Goal: Task Accomplishment & Management: Use online tool/utility

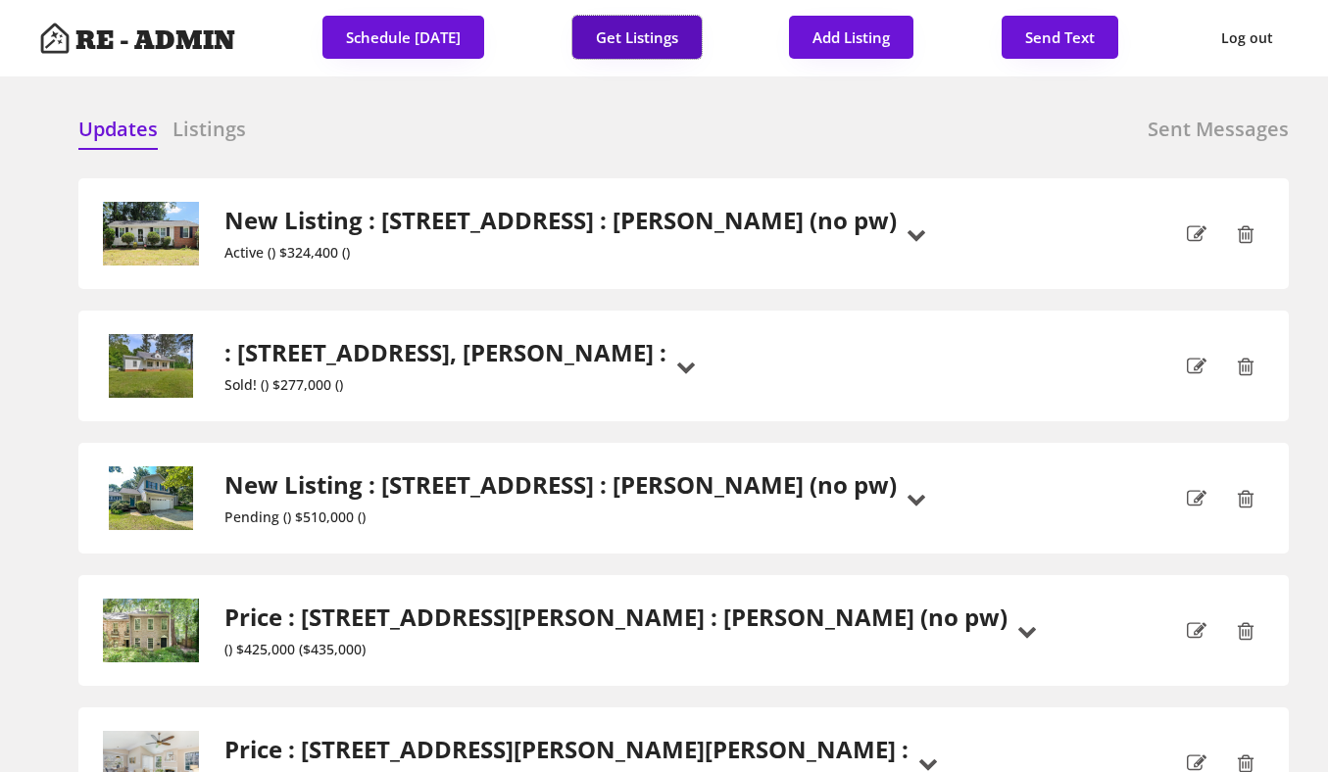
click at [615, 27] on button "Get Listings" at bounding box center [636, 37] width 129 height 43
click at [228, 122] on h6 "Listings" at bounding box center [208, 129] width 73 height 27
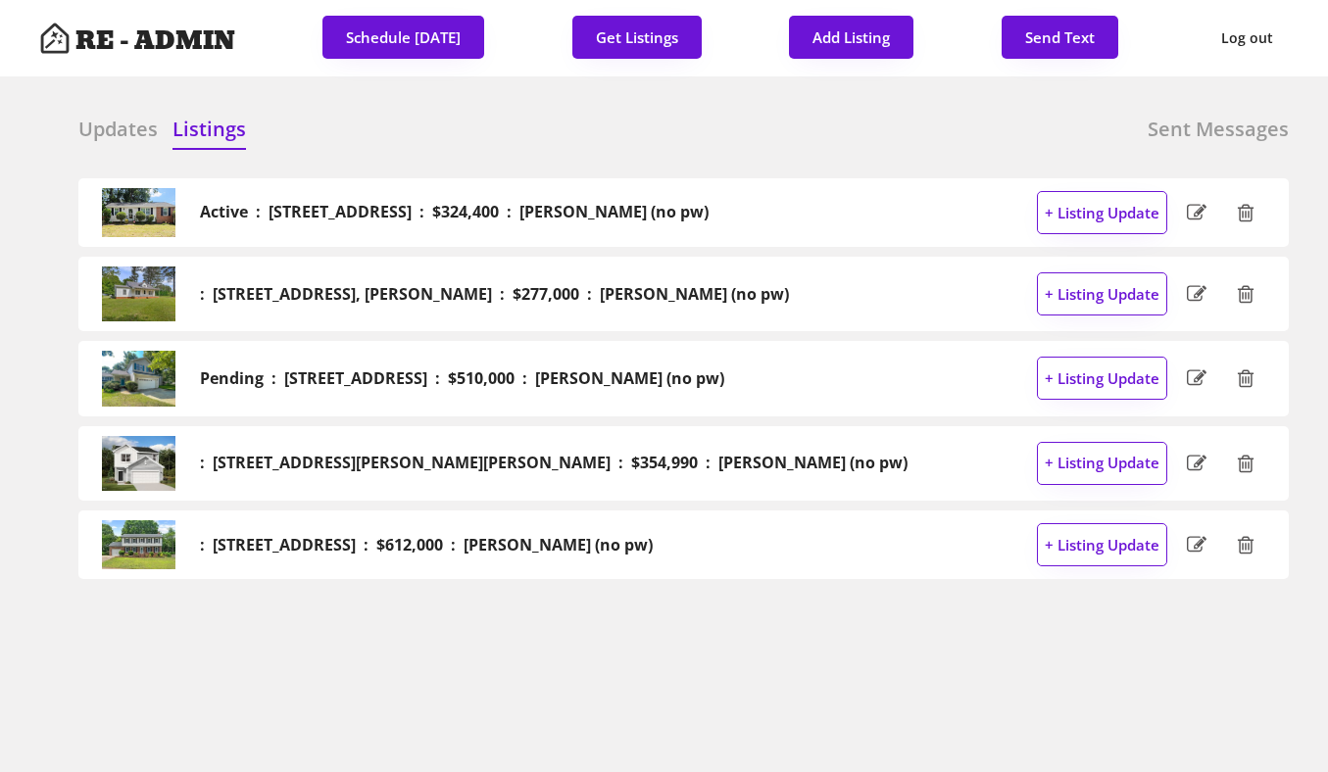
click at [119, 121] on h6 "Updates" at bounding box center [117, 129] width 79 height 27
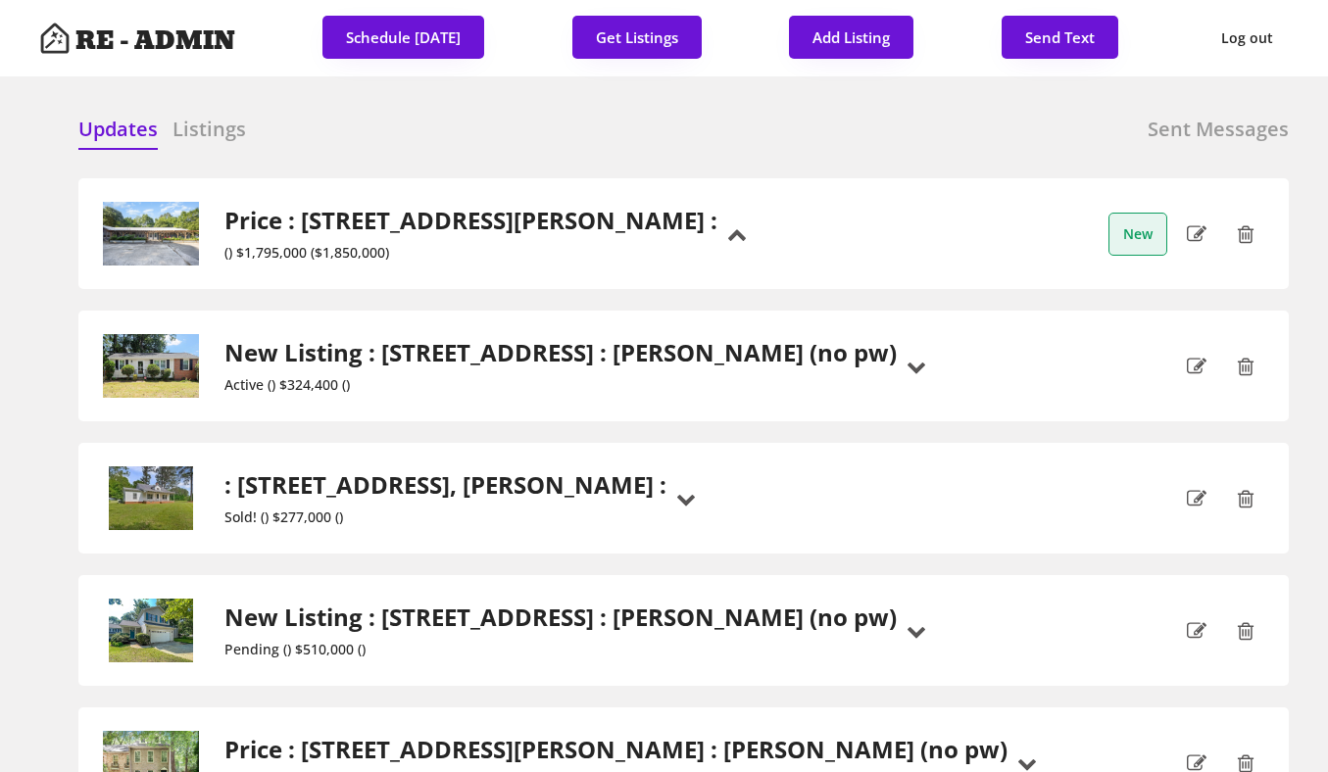
click at [447, 249] on div "Price : [STREET_ADDRESS][PERSON_NAME] : () $1,795,000 ($1,850,000)" at bounding box center [409, 234] width 615 height 64
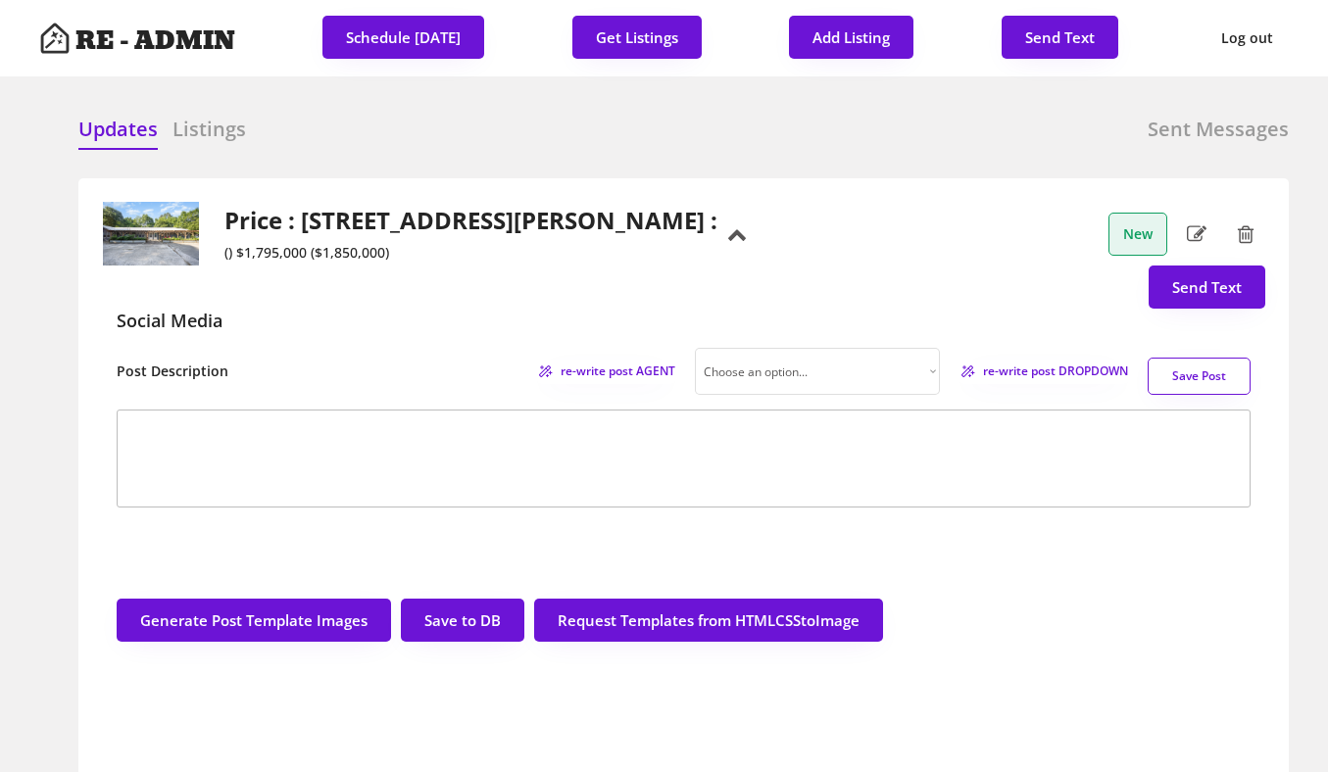
click at [479, 235] on h2 "Price : [STREET_ADDRESS][PERSON_NAME] :" at bounding box center [470, 221] width 493 height 28
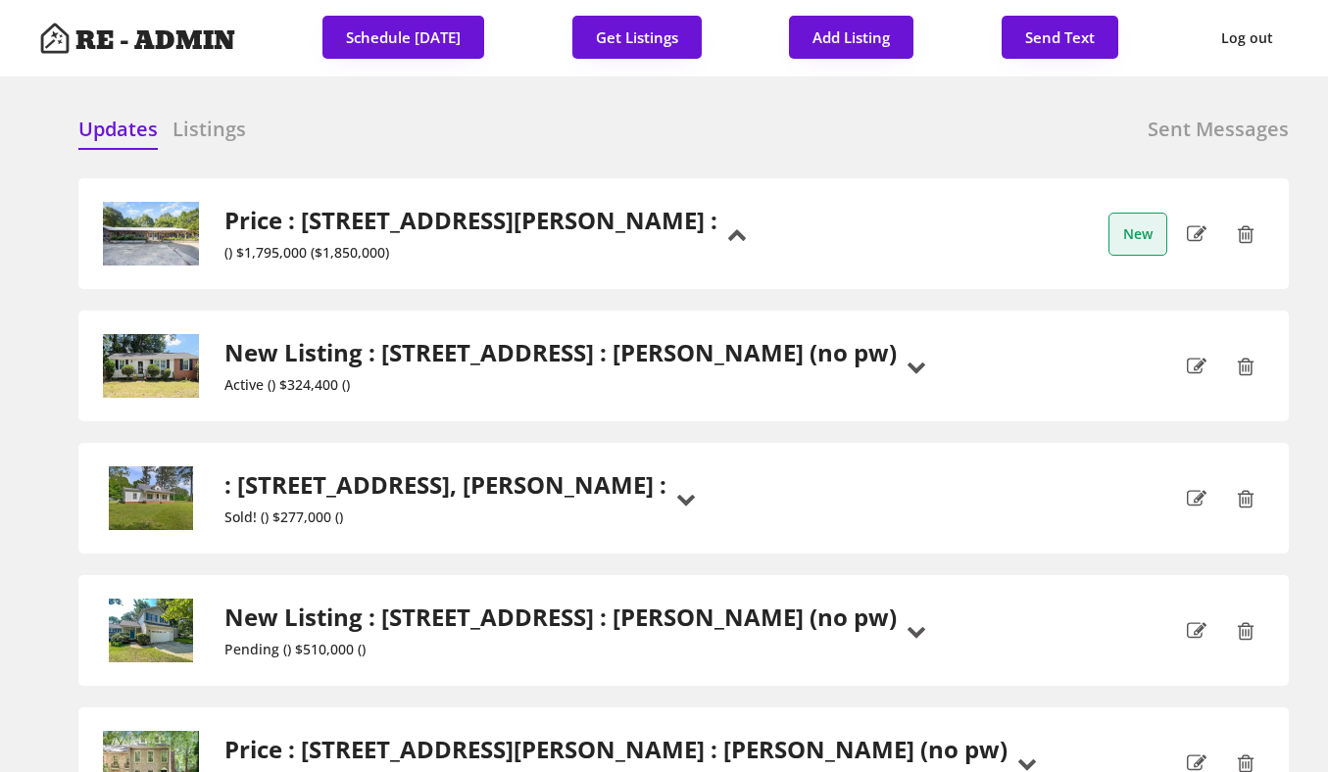
scroll to position [1, 0]
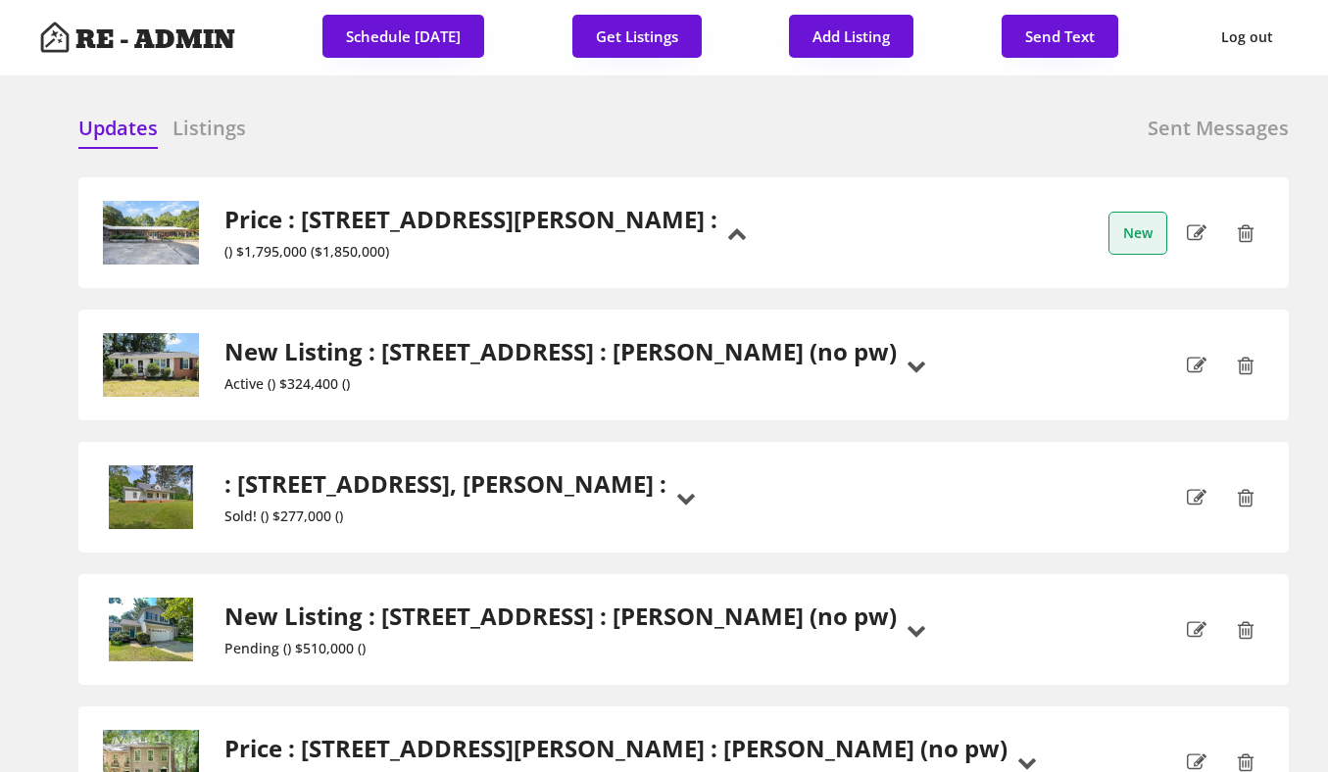
click at [451, 234] on h2 "Price : [STREET_ADDRESS][PERSON_NAME] :" at bounding box center [470, 220] width 493 height 28
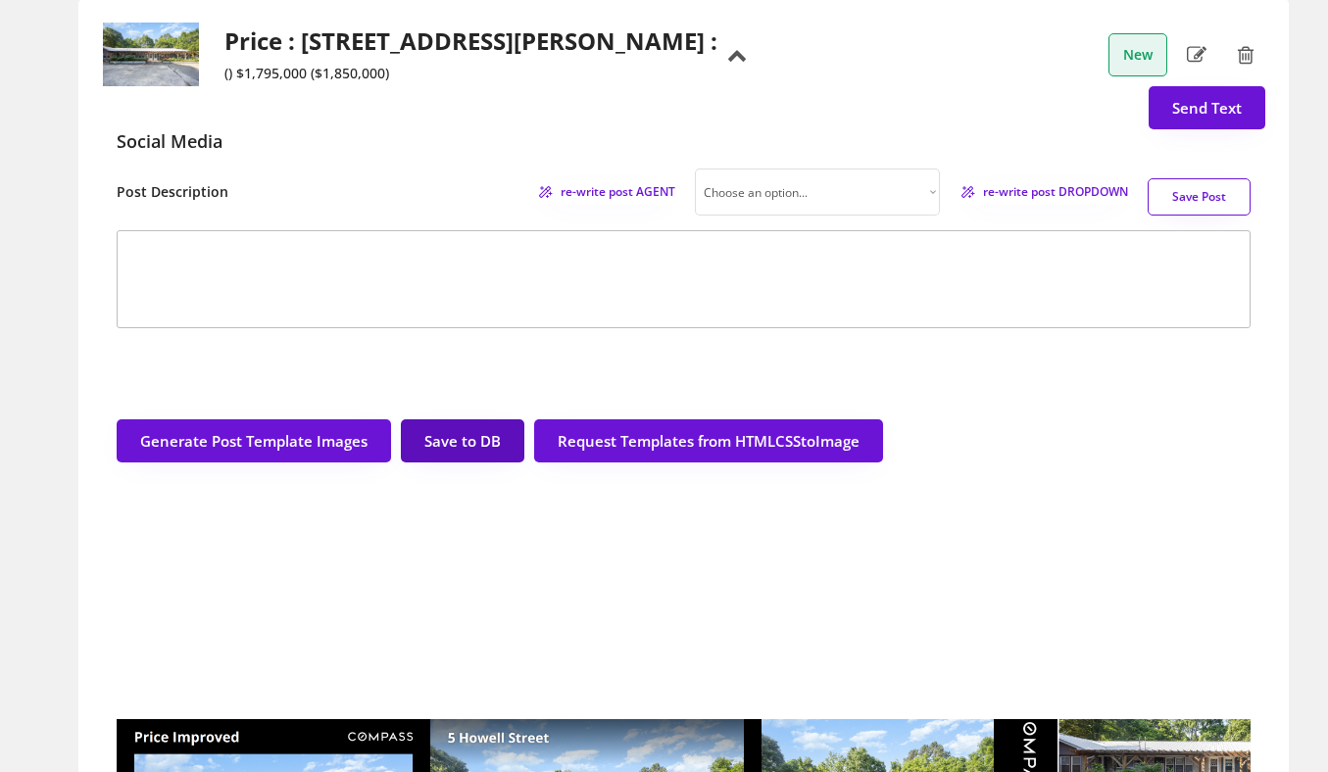
scroll to position [6, 0]
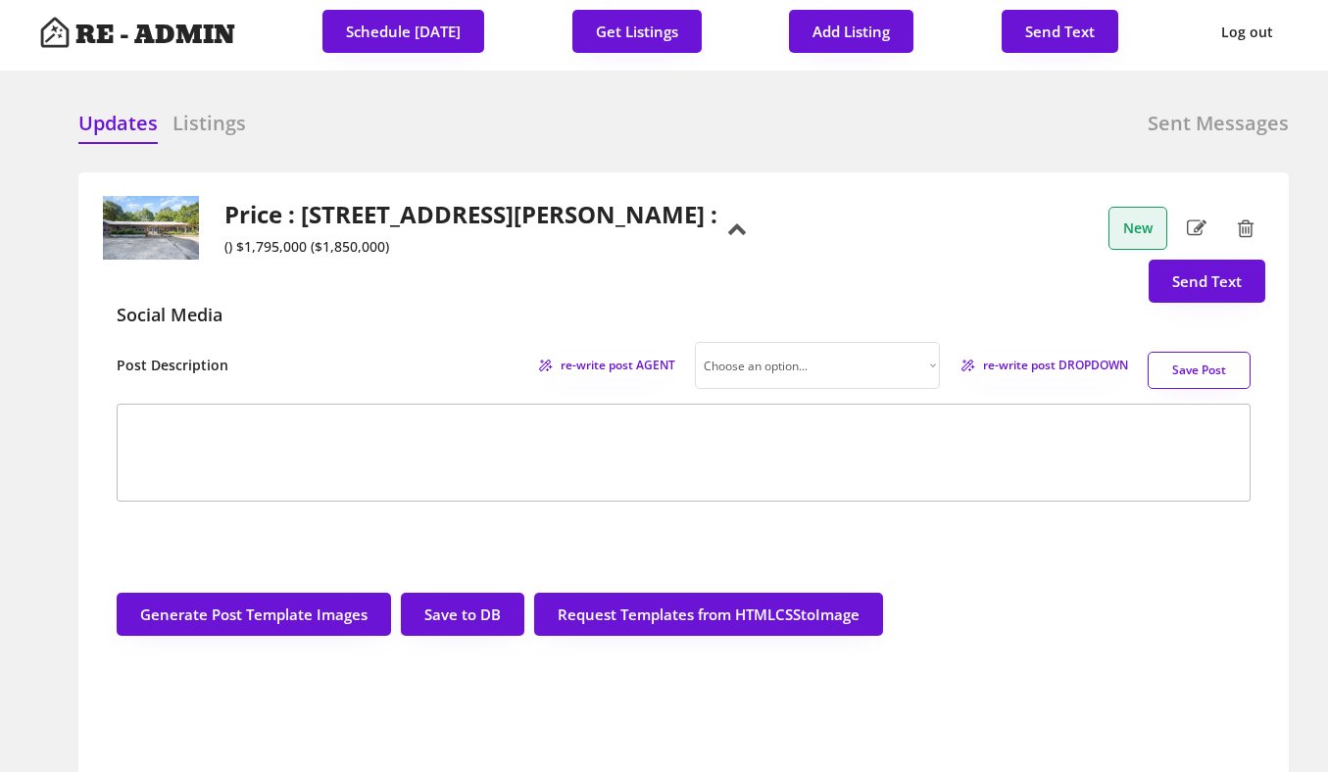
click at [868, 389] on select "Choose an option... Professional Factual & Direct Whimsical & Playful Excited &…" at bounding box center [817, 365] width 245 height 47
select select ""factual""
click at [1029, 371] on span "re-write post DROPDOWN" at bounding box center [1049, 366] width 158 height 12
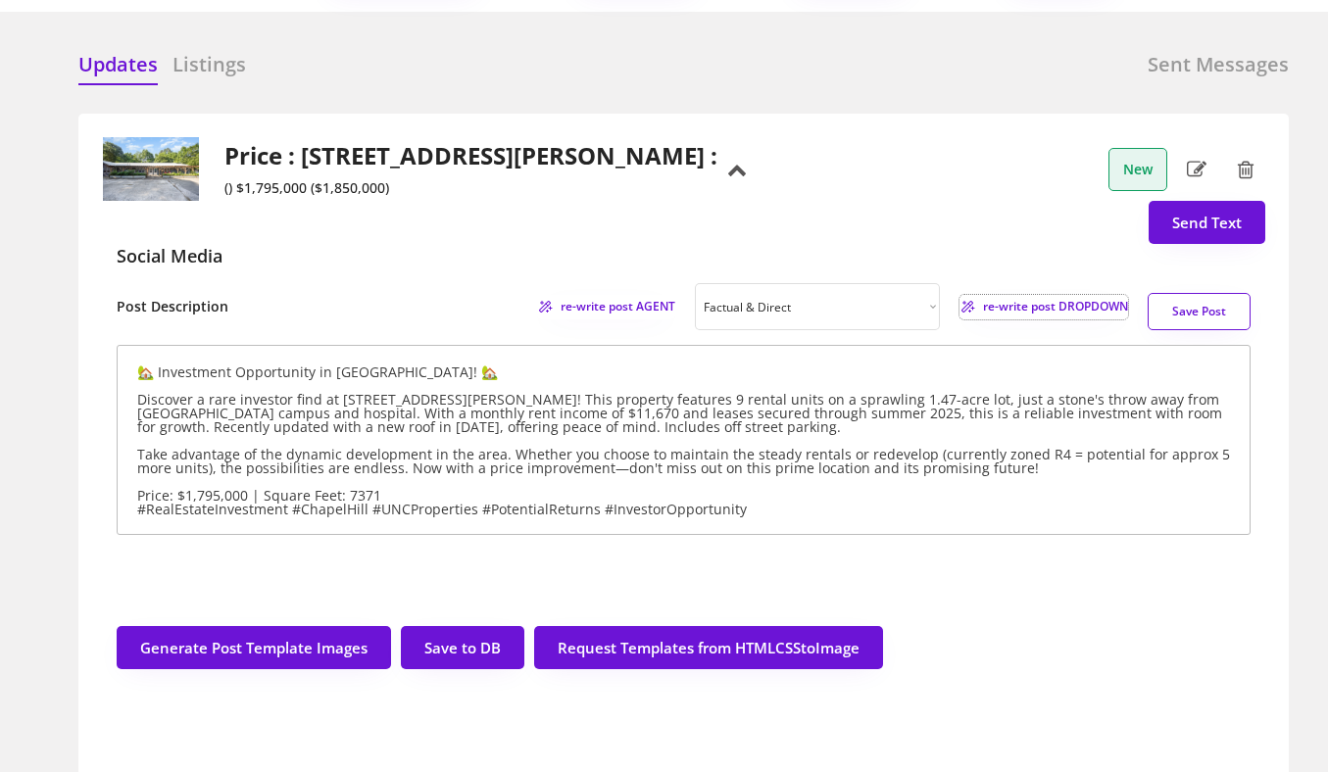
scroll to position [75, 0]
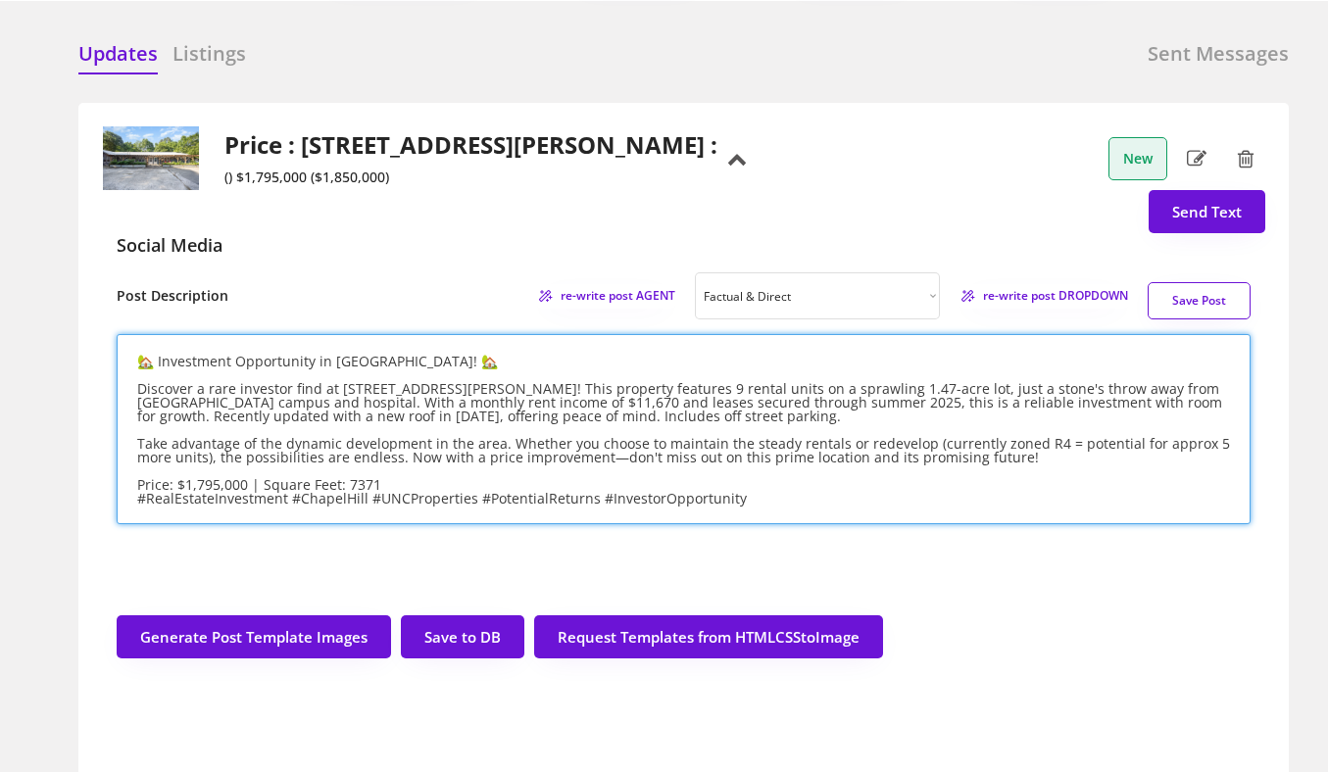
drag, startPoint x: 374, startPoint y: 549, endPoint x: 132, endPoint y: 550, distance: 242.0
click at [132, 524] on textarea "🏡 Investment Opportunity in [GEOGRAPHIC_DATA]! 🏡 Discover a rare investor find …" at bounding box center [684, 429] width 1134 height 190
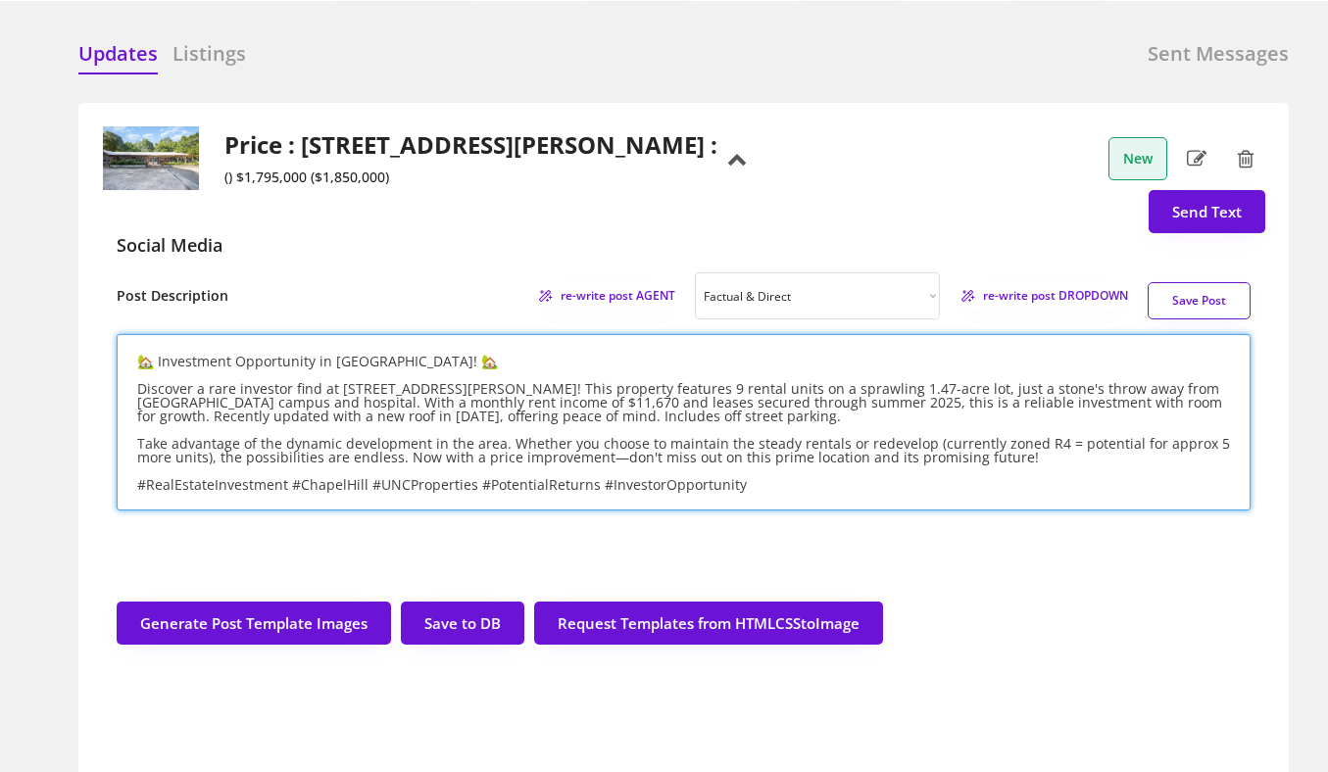
click at [431, 425] on textarea "🏡 Investment Opportunity in Chapel Hill! 🏡 Discover a rare investor find at 5 H…" at bounding box center [684, 422] width 1134 height 176
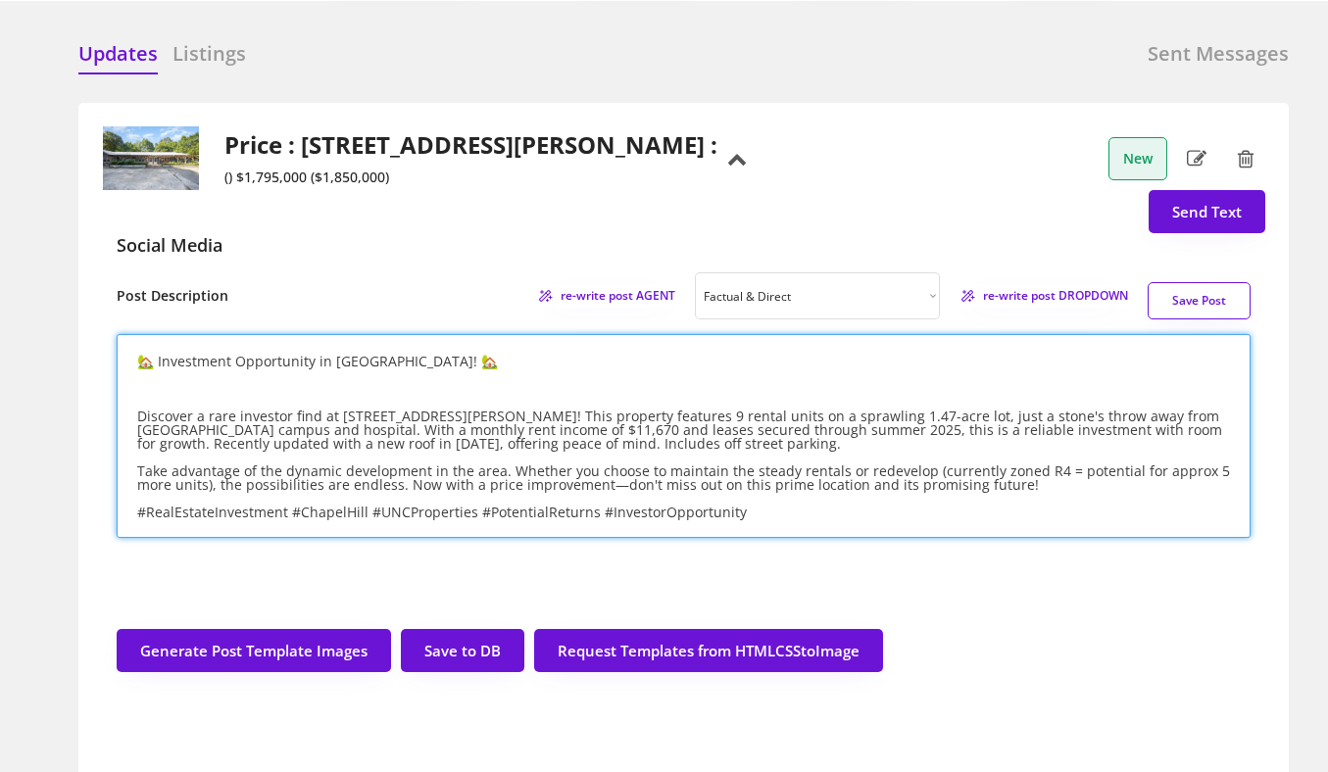
paste textarea "Price: $1,795,000 | Square Feet: 7371"
click at [479, 521] on textarea "🏡 Investment Opportunity in Chapel Hill! 🏡 Price: $1,795,000 | Square Feet: 737…" at bounding box center [684, 436] width 1134 height 204
click at [139, 454] on textarea "🏡 Investment Opportunity in Chapel Hill! 🏡 Price: $1,795,000 | Square Feet: 737…" at bounding box center [684, 436] width 1134 height 204
click at [135, 455] on textarea "🏡 Investment Opportunity in Chapel Hill! 🏡 Improved Price: $1,795,000 | Square …" at bounding box center [684, 436] width 1134 height 204
click at [306, 474] on textarea "🏡 Investment Opportunity in Chapel Hill! 🏡 💵 Improved Price: $1,795,000 | Squar…" at bounding box center [684, 436] width 1134 height 204
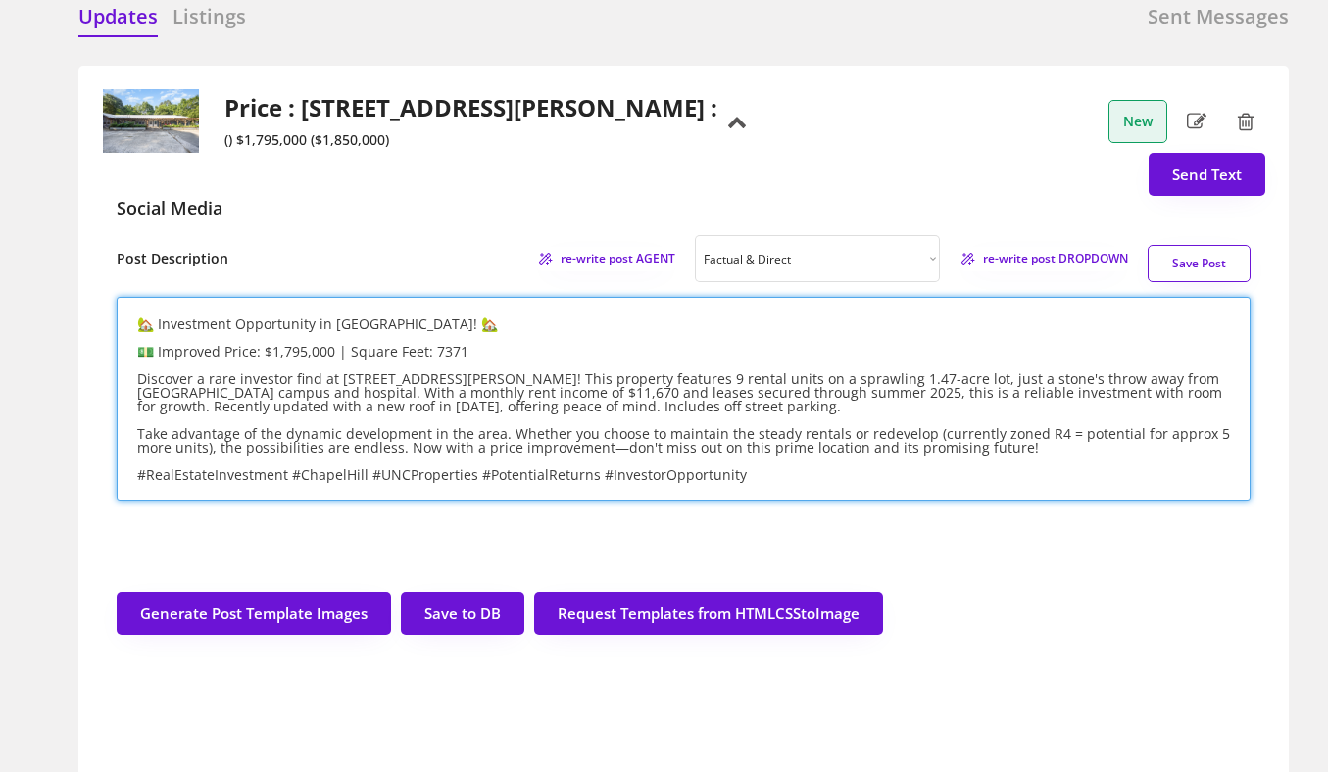
scroll to position [115, 0]
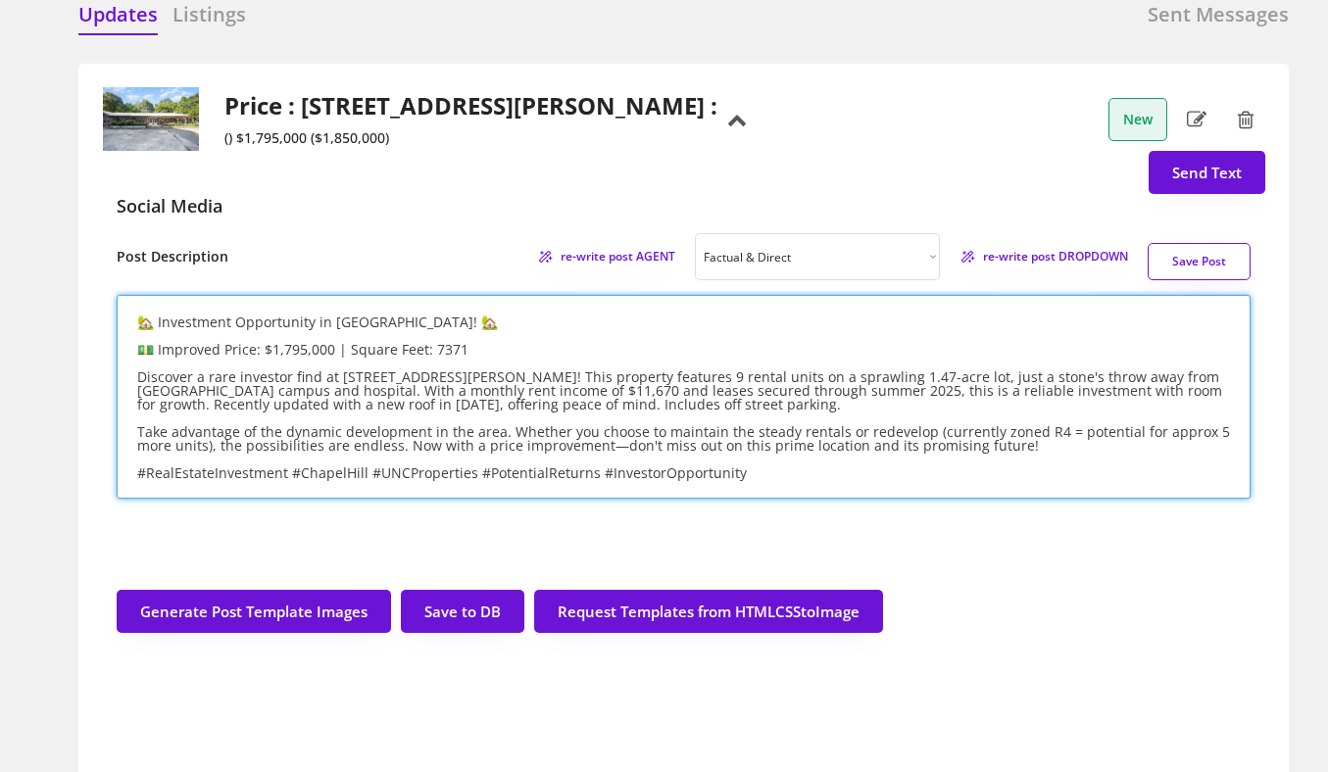
type textarea "🏡 Investment Opportunity in Chapel Hill! 🏡 💵 Improved Price: $1,795,000 | Squar…"
click at [1217, 280] on button "Save Post" at bounding box center [1198, 261] width 103 height 37
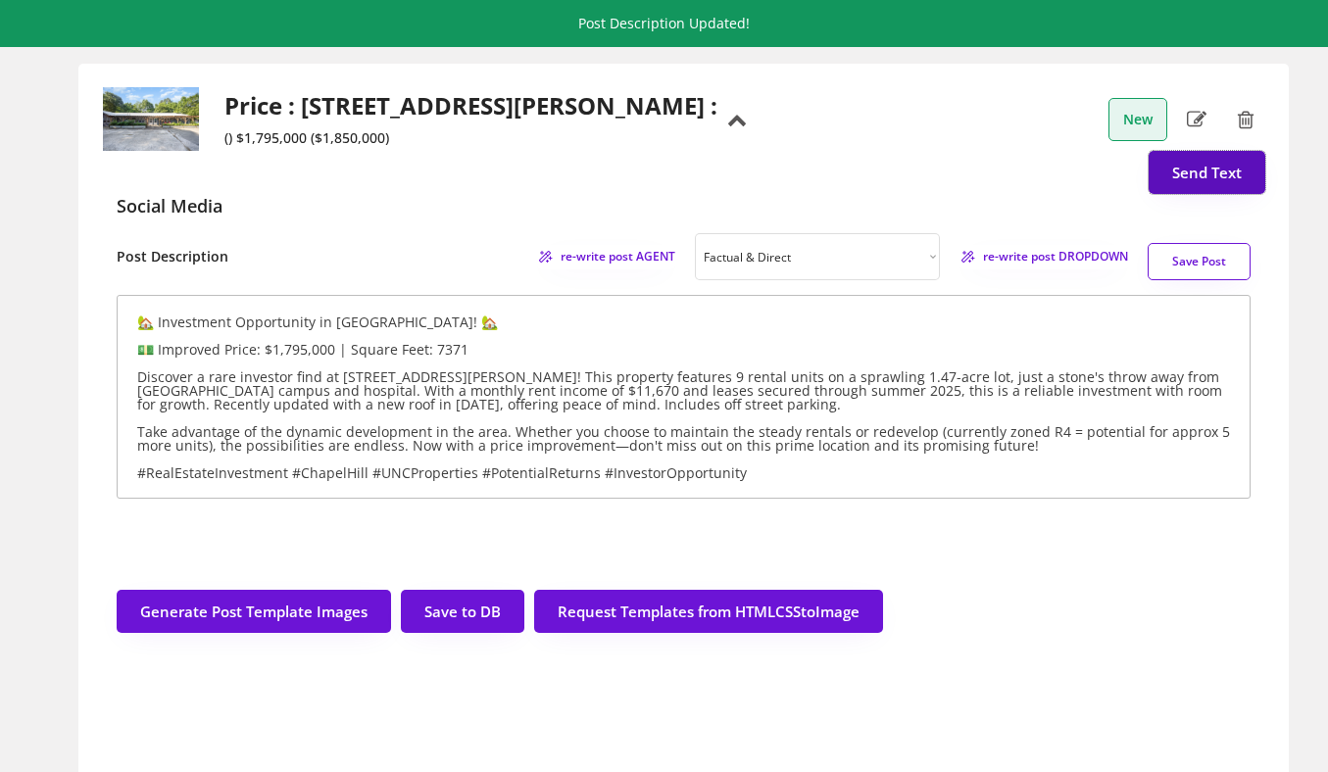
click at [1192, 194] on button "Send Text" at bounding box center [1206, 172] width 117 height 43
select select "raleigh"
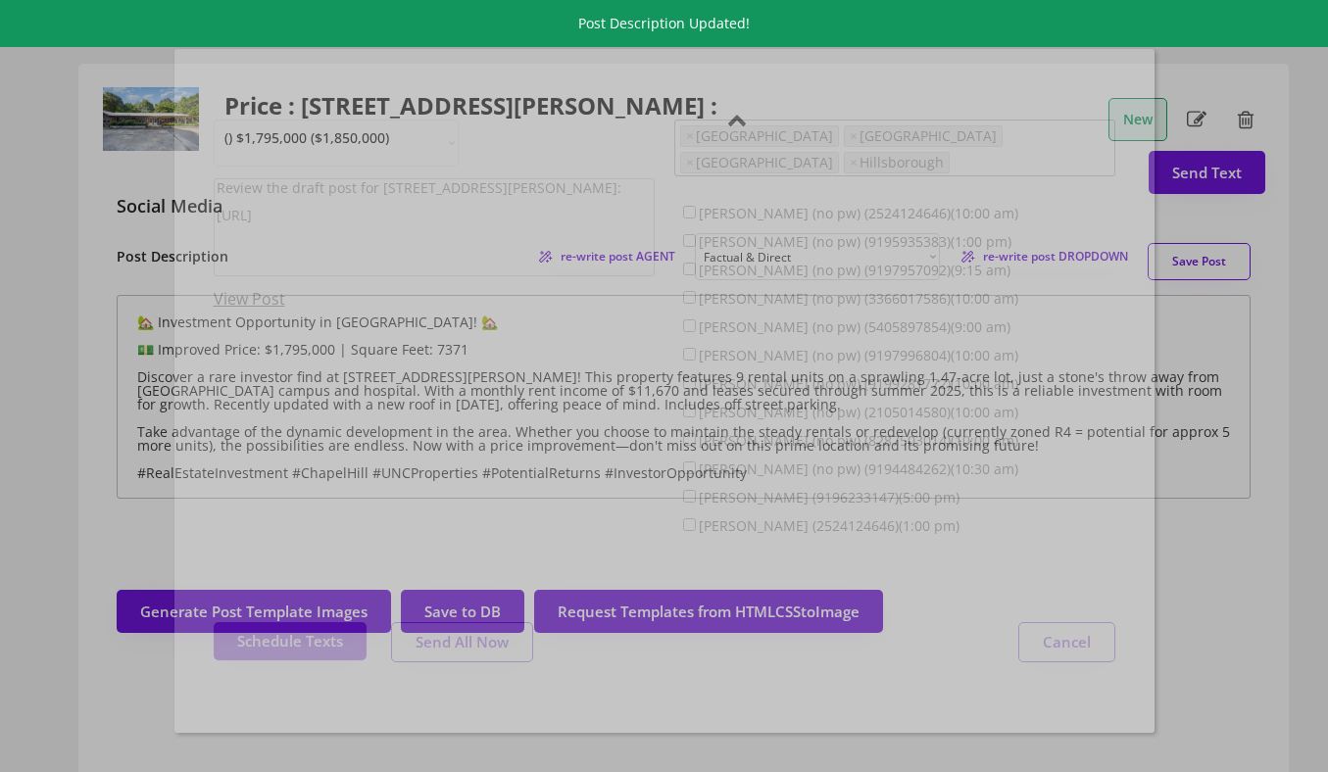
scroll to position [50, 0]
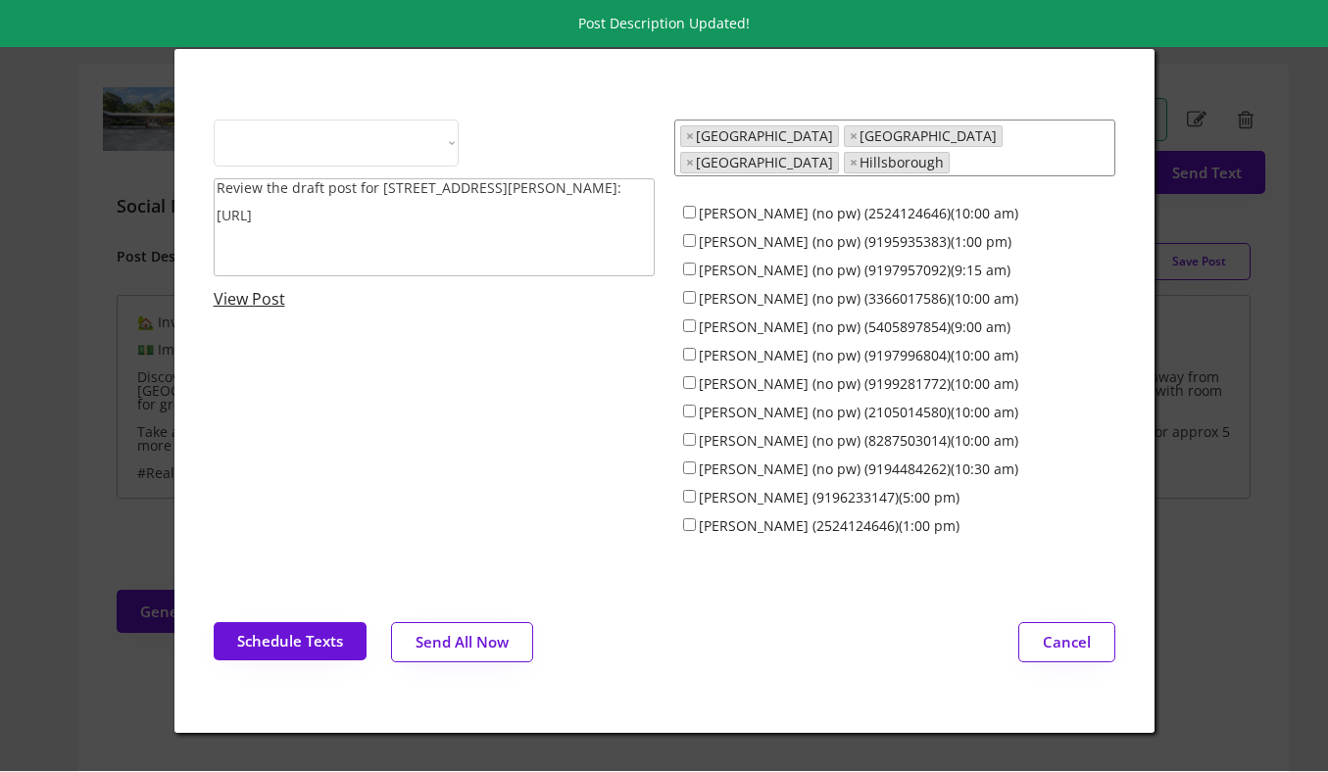
select select ""1348695171700984260__LOOKUP__1743599703321x142788062077753970""
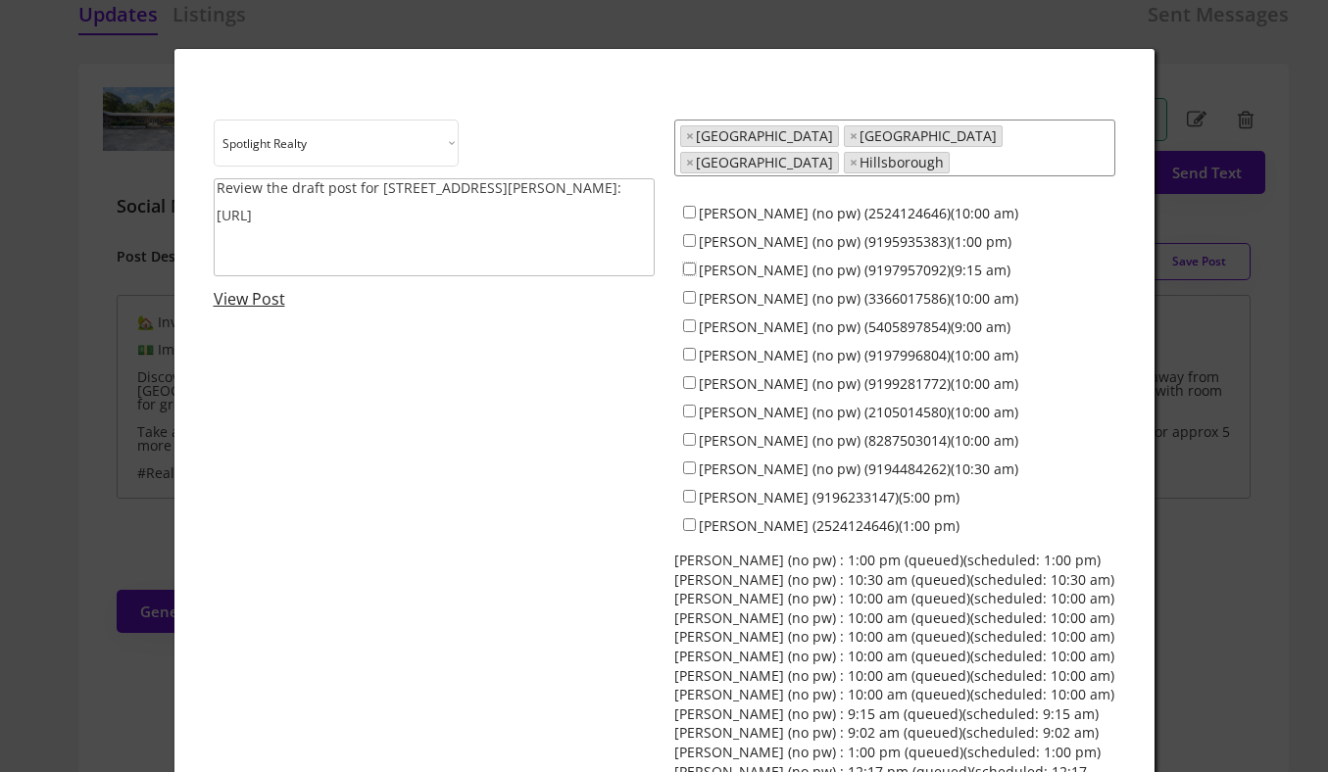
click at [690, 263] on input "Jeff Stevenson (no pw) (9197957092)(9:15 am)" at bounding box center [689, 269] width 13 height 13
checkbox input "true"
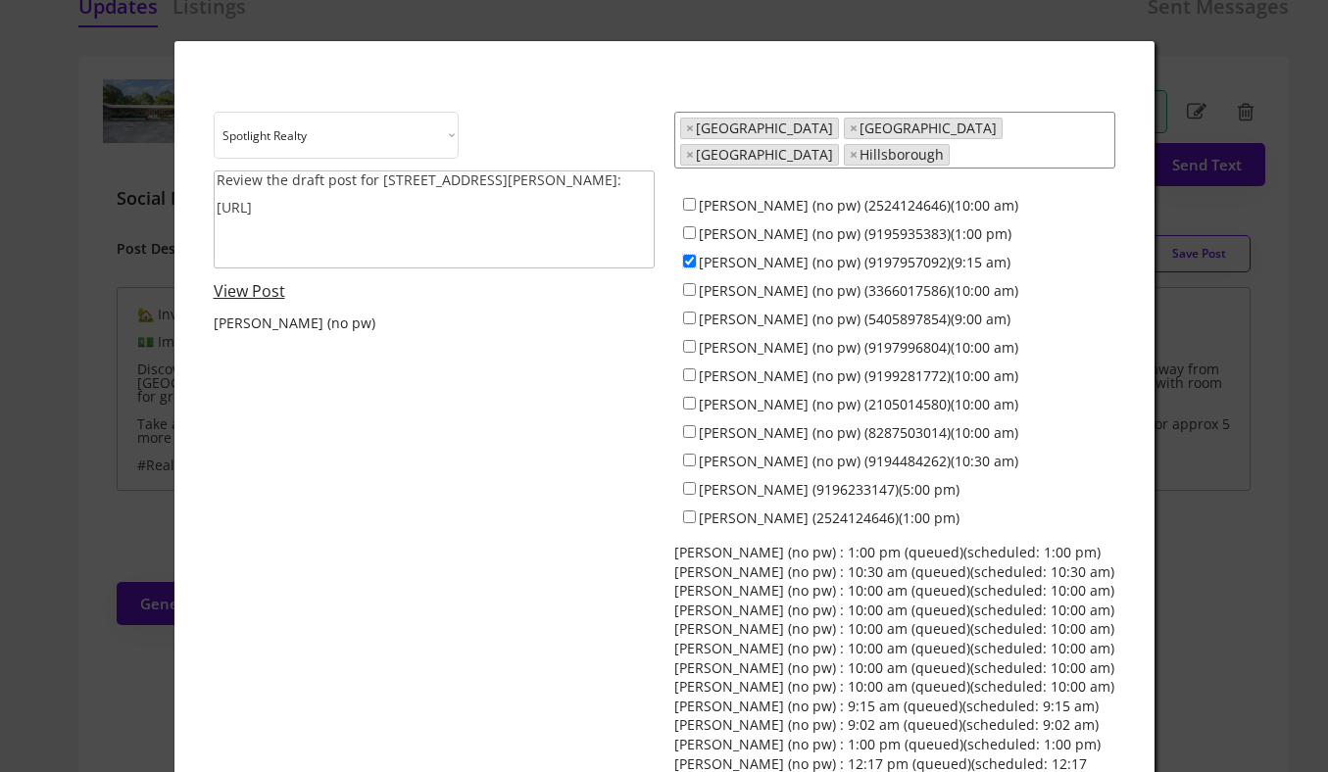
scroll to position [122, 0]
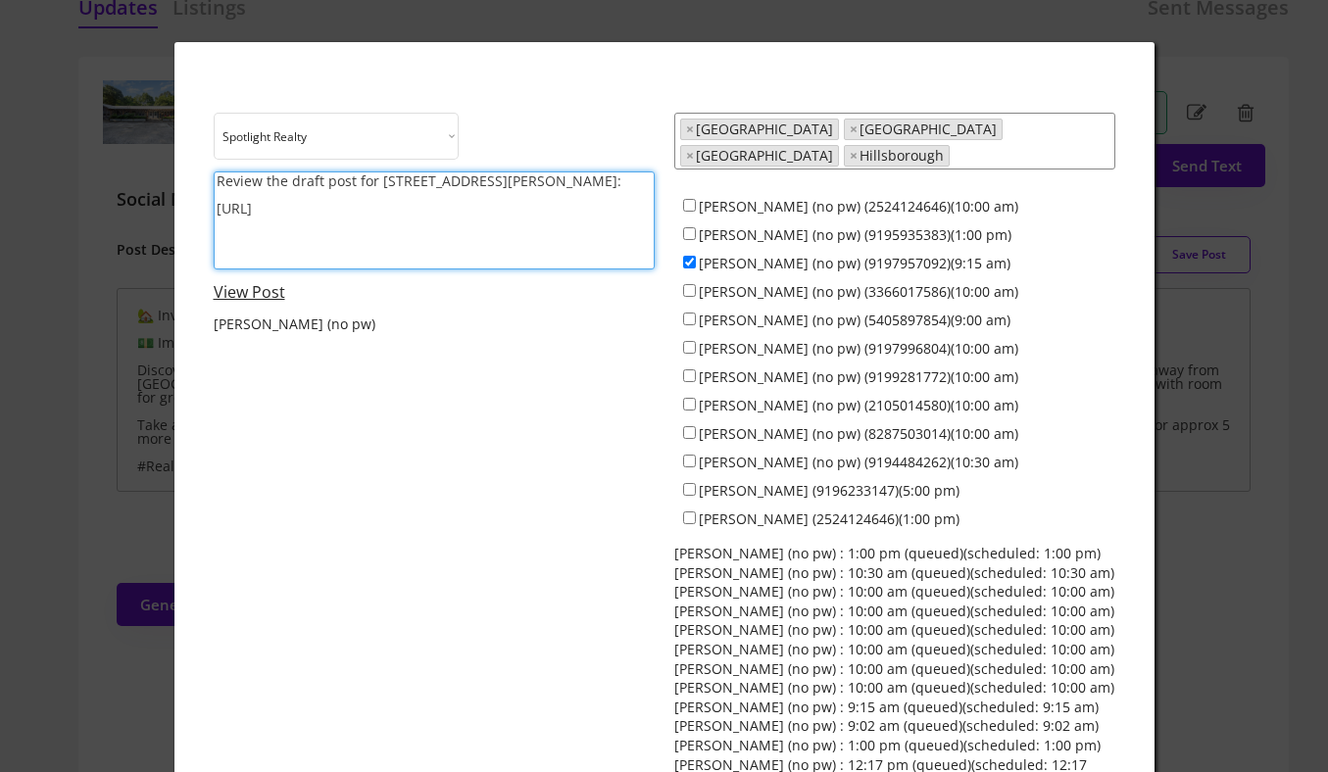
drag, startPoint x: 373, startPoint y: 180, endPoint x: 208, endPoint y: 181, distance: 165.6
click at [208, 181] on div "Choose an option... Spotlight Realty Test Brokerage Review the draft post for 5…" at bounding box center [664, 525] width 980 height 967
type textarea "Consider sharing a Price Improvement post about 5 Howell Street: https://reveal…"
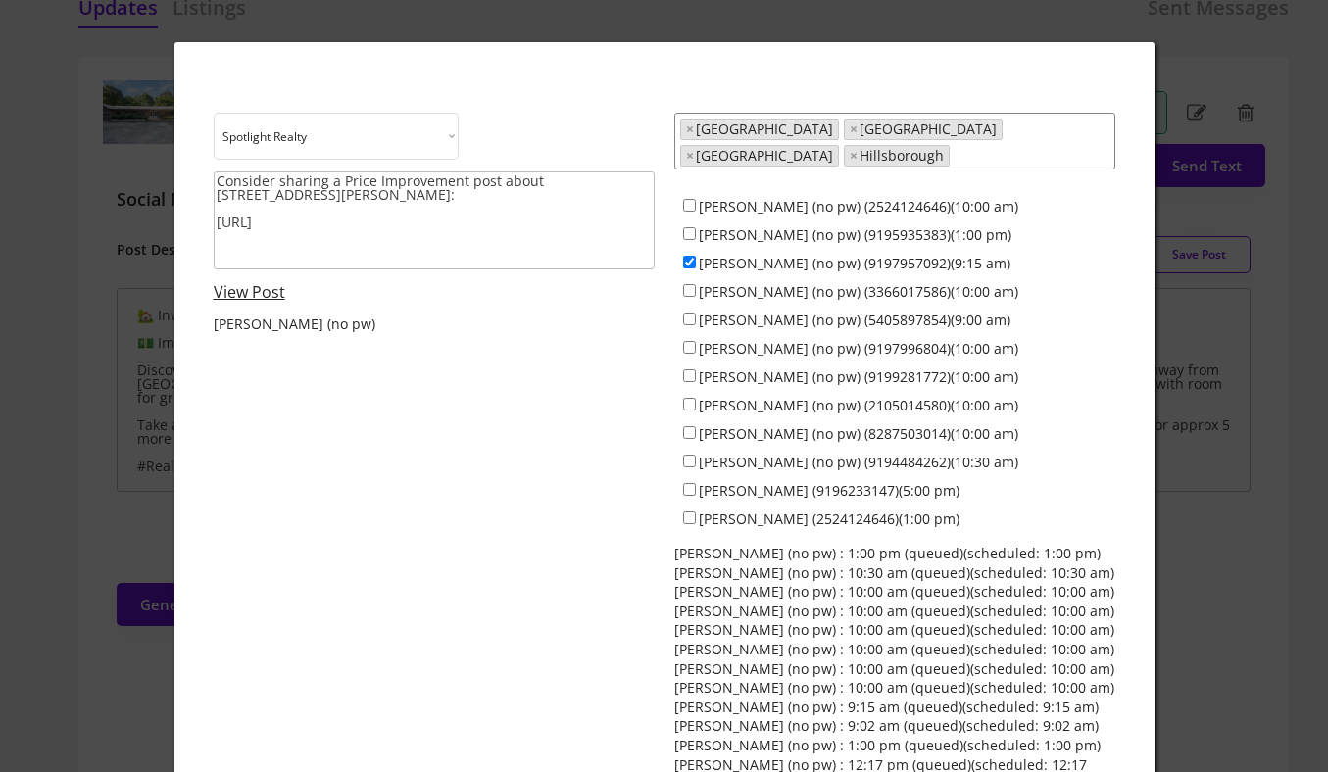
click at [261, 296] on link "View Post" at bounding box center [250, 292] width 72 height 22
click at [688, 256] on input "Jeff Stevenson (no pw) (9197957092)(9:15 am)" at bounding box center [689, 262] width 13 height 13
checkbox input "false"
click at [688, 455] on input "Ken Cannon (no pw) (9194484262)(10:30 am)" at bounding box center [689, 461] width 13 height 13
checkbox input "true"
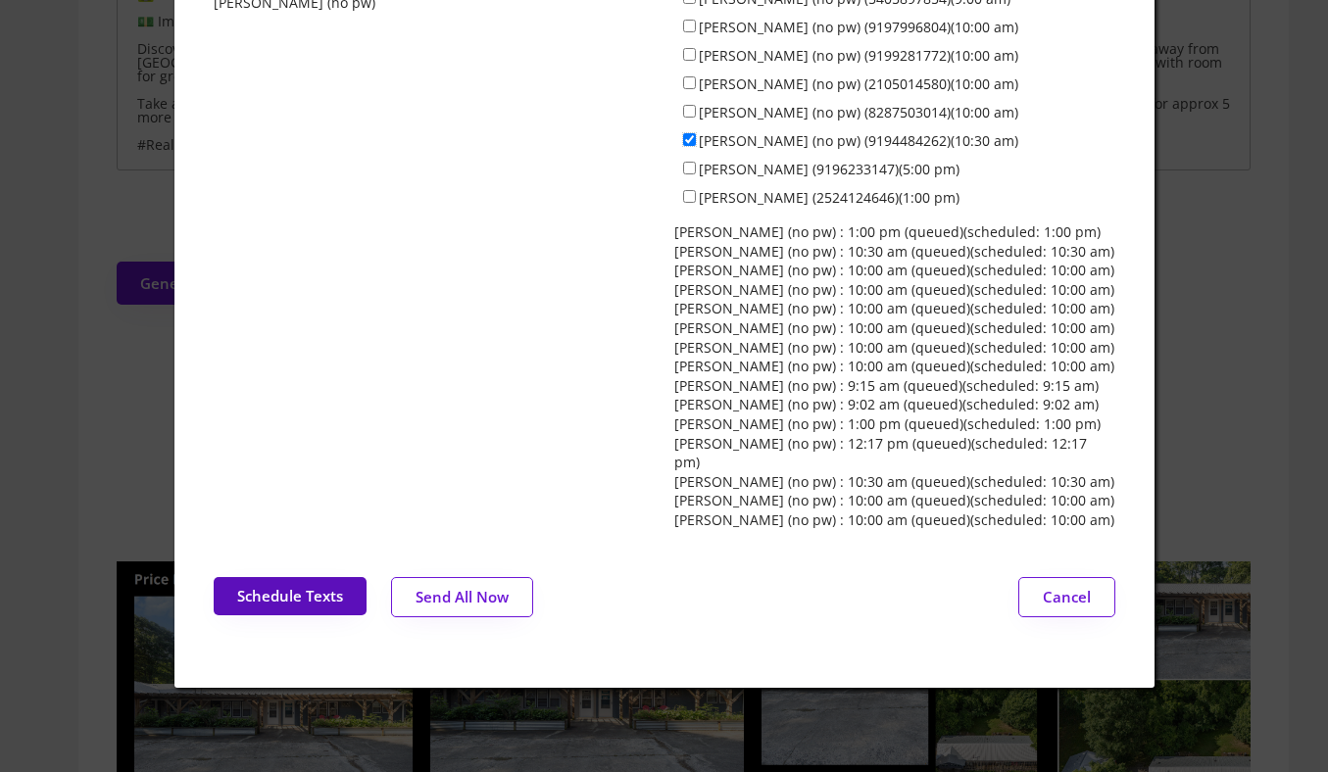
scroll to position [473, 0]
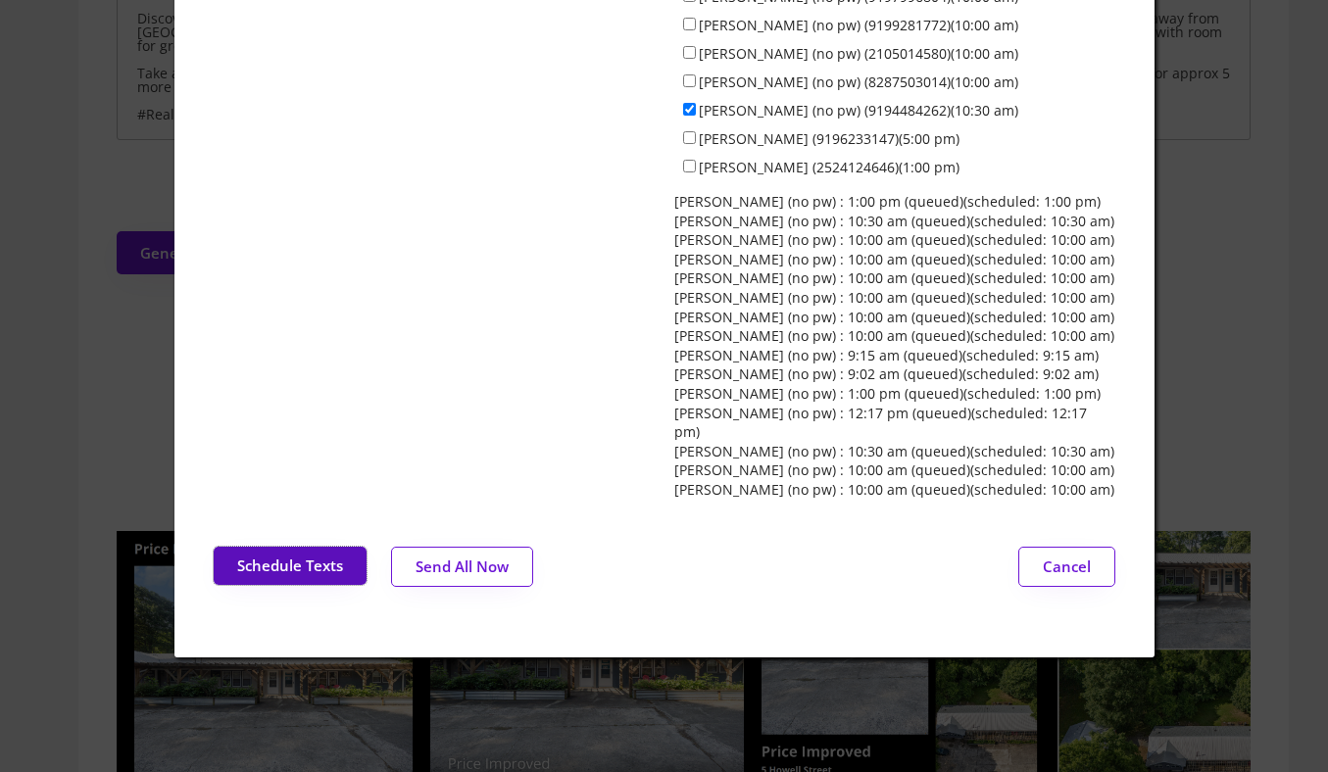
click at [290, 547] on button "Schedule Texts" at bounding box center [290, 566] width 153 height 38
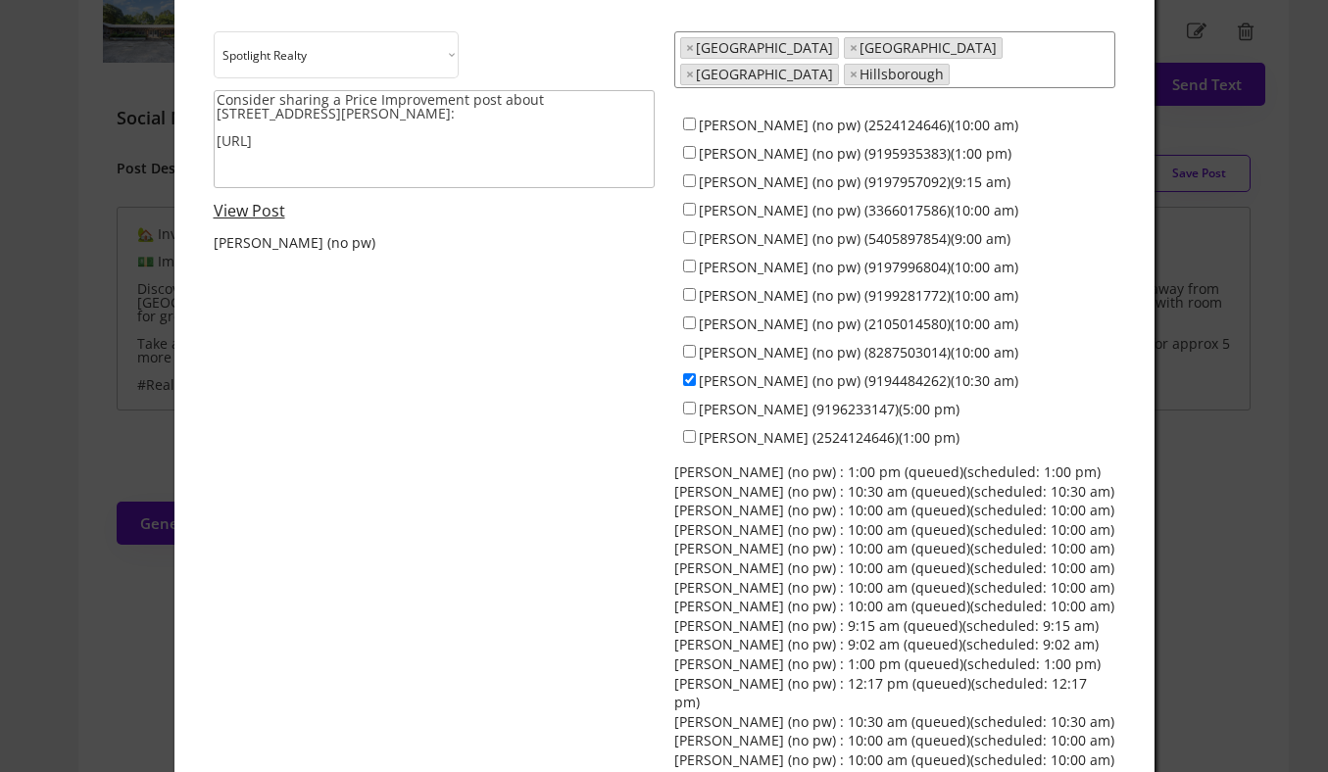
scroll to position [205, 0]
click at [459, 118] on textarea "Consider sharing a Price Improvement post about 5 Howell Street: https://reveal…" at bounding box center [434, 137] width 441 height 98
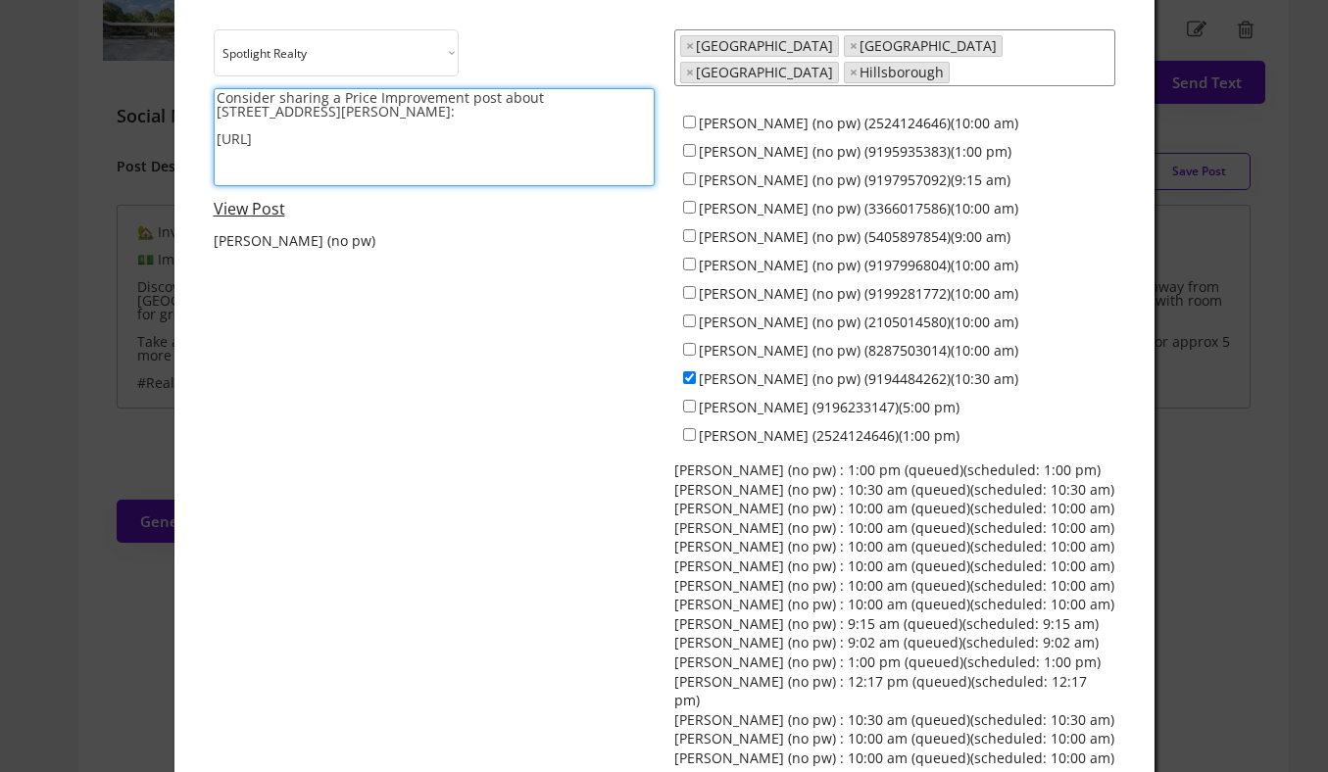
click at [459, 118] on textarea "Consider sharing a Price Improvement post about 5 Howell Street: https://reveal…" at bounding box center [434, 137] width 441 height 98
click at [581, 102] on textarea "Consider likings, sharing, and commenting on Bill's" at bounding box center [434, 137] width 441 height 98
paste textarea "https://www.instagram.com/p/DNOEdW_NAOP/?hl=en"
type textarea "Consider likings, sharing, and commenting on Bill's new post about pre-listing …"
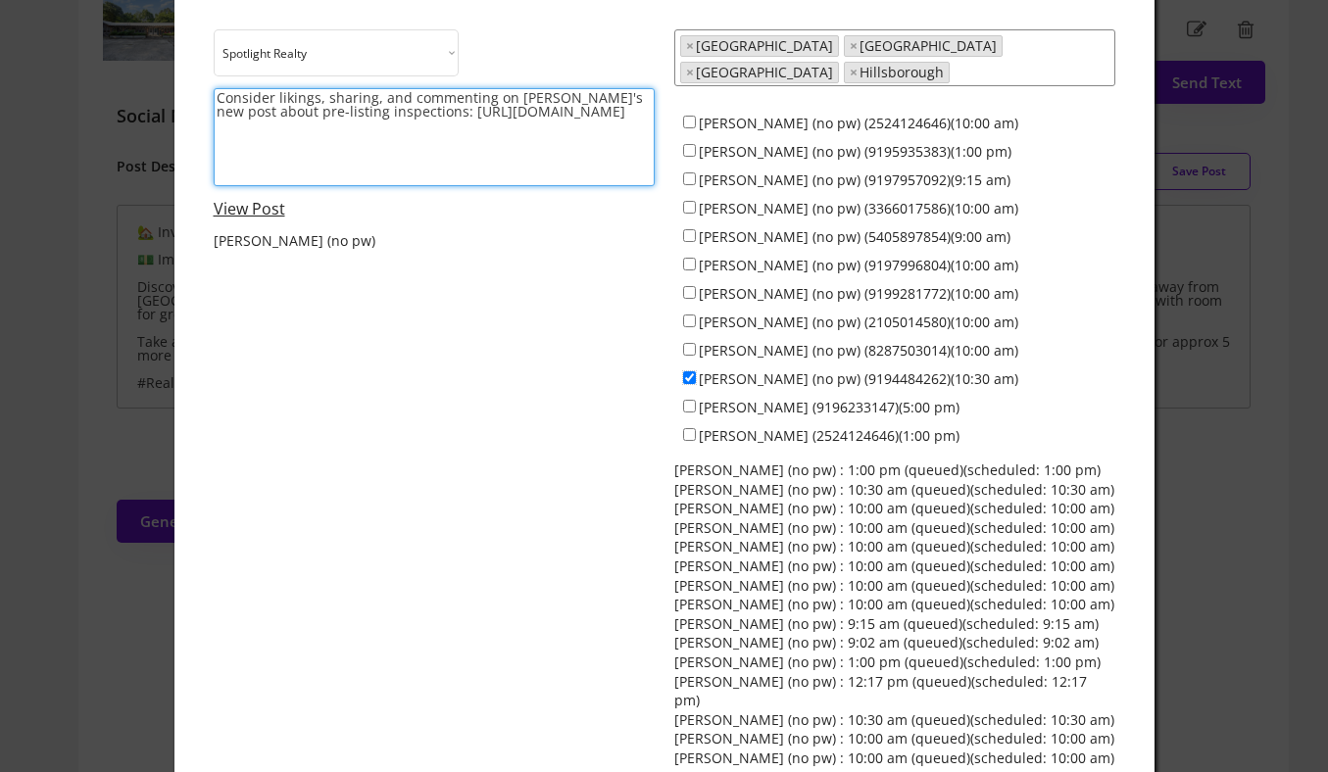
click at [690, 371] on input "Ken Cannon (no pw) (9194484262)(10:30 am)" at bounding box center [689, 377] width 13 height 13
checkbox input "false"
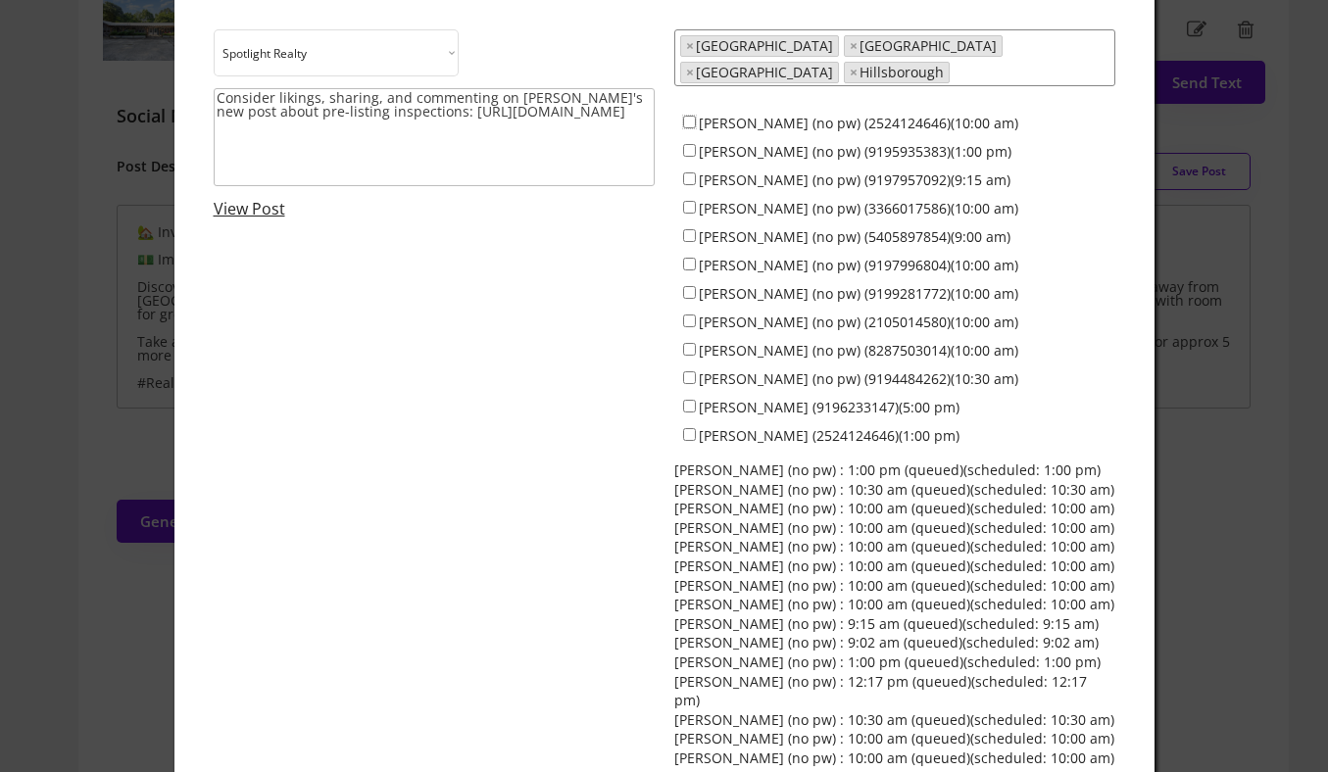
click at [689, 116] on input "Dave Wylie (no pw) (2524124646)(10:00 am)" at bounding box center [689, 122] width 13 height 13
checkbox input "true"
click at [689, 144] on input "Colin Anderson (no pw) (9195935383)(1:00 pm)" at bounding box center [689, 150] width 13 height 13
checkbox input "true"
click at [685, 172] on input "Jeff Stevenson (no pw) (9197957092)(9:15 am)" at bounding box center [689, 178] width 13 height 13
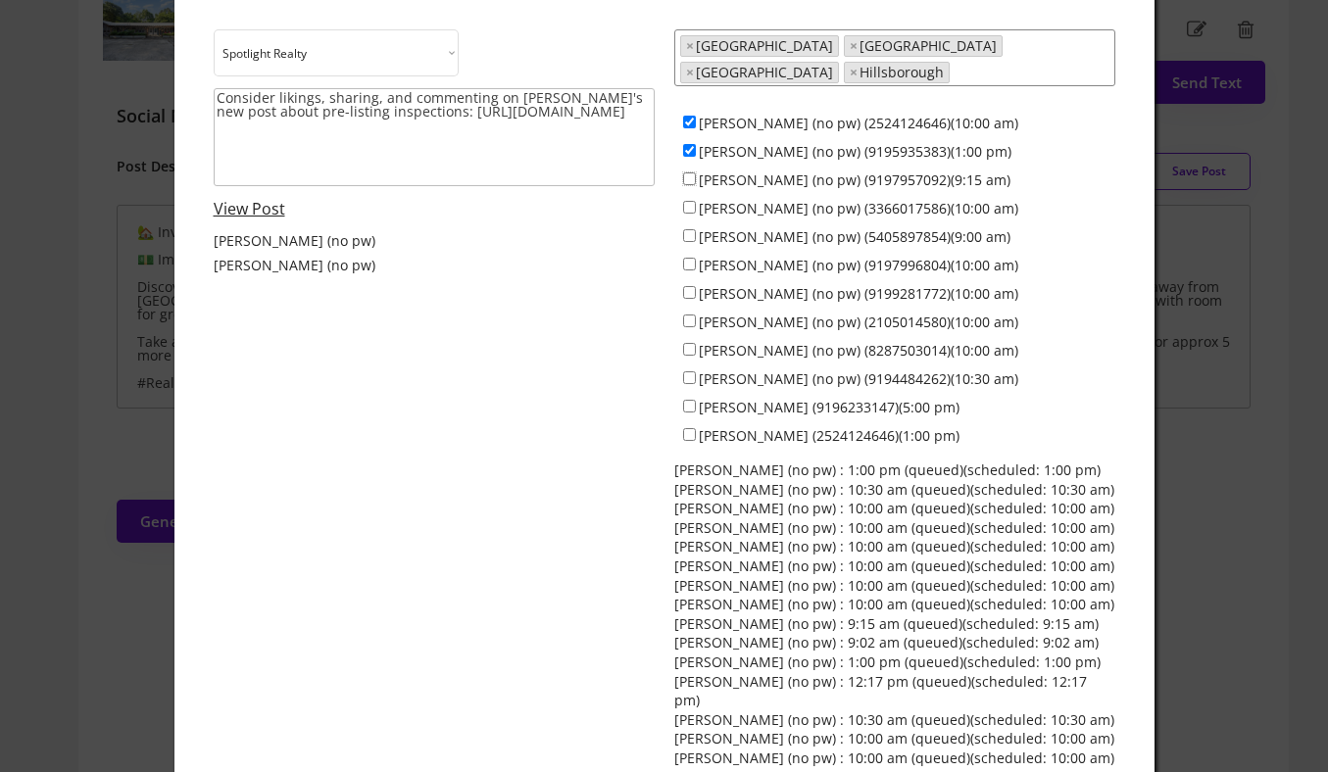
checkbox input "true"
click at [685, 201] on input "Jamesia Purkett (no pw) (3366017586)(10:00 am)" at bounding box center [689, 207] width 13 height 13
checkbox input "true"
click at [685, 229] on input "Alex Bingham (no pw) (5405897854)(9:00 am)" at bounding box center [689, 235] width 13 height 13
checkbox input "true"
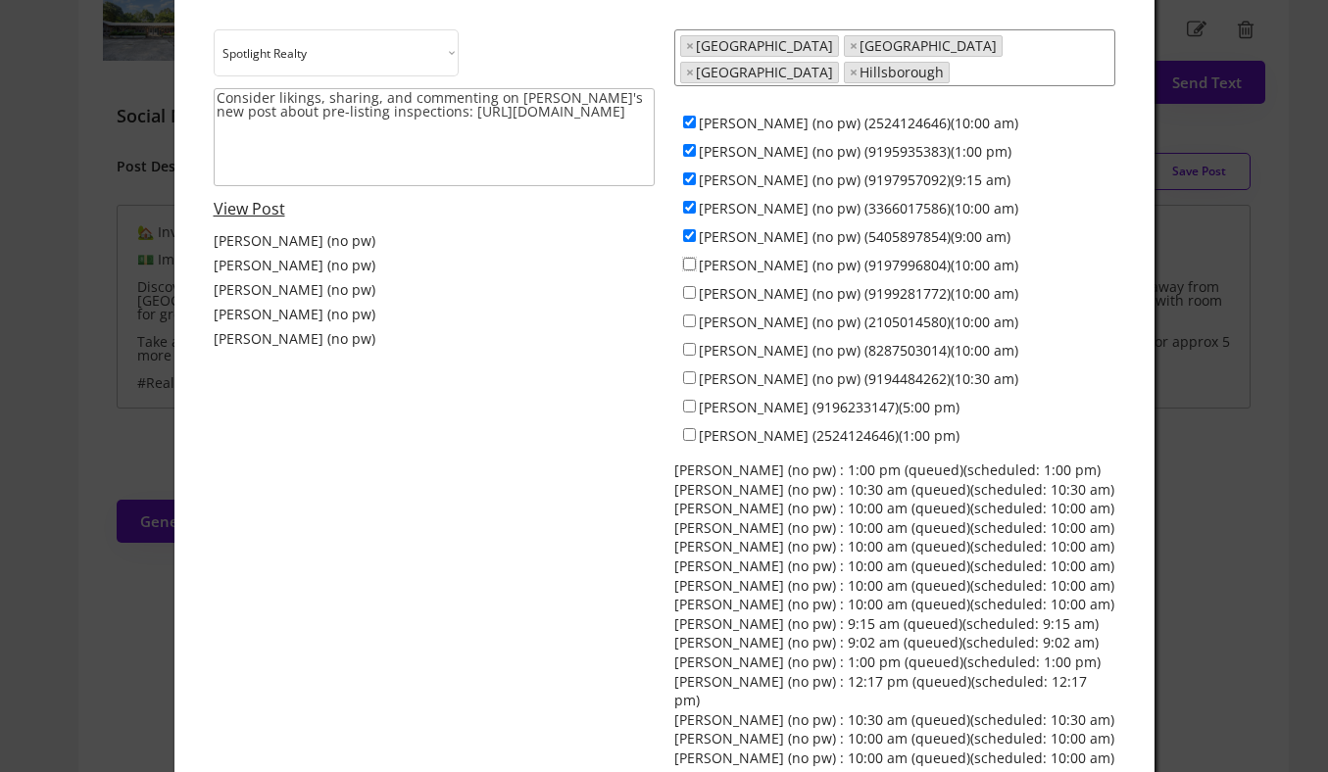
click at [687, 258] on input "Maria Jamieson (no pw) (9197996804)(10:00 am)" at bounding box center [689, 264] width 13 height 13
checkbox input "true"
click at [687, 286] on input "Everett Stevenson (no pw) (9199281772)(10:00 am)" at bounding box center [689, 292] width 13 height 13
checkbox input "true"
click at [689, 315] on div "Francisco Huizar (no pw) (2105014580)(10:00 am)" at bounding box center [894, 321] width 441 height 28
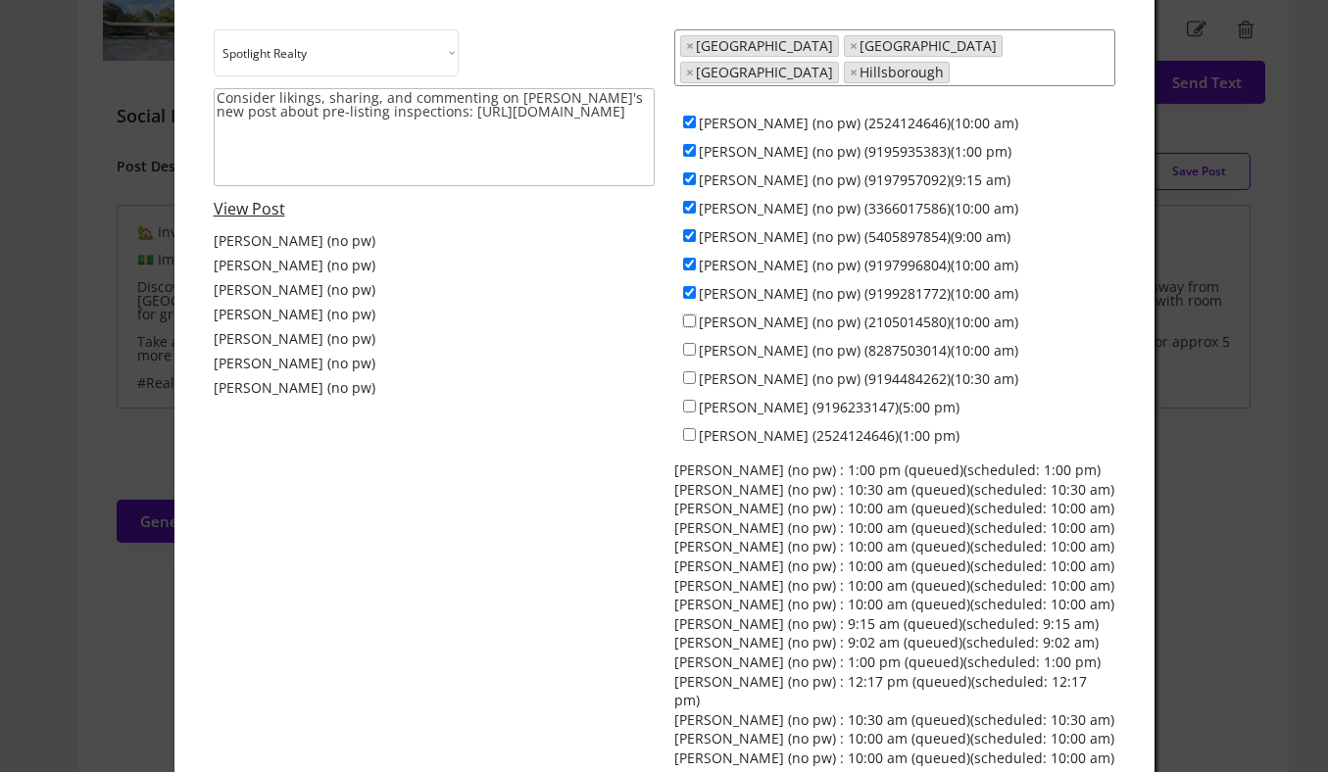
click at [688, 315] on input "Francisco Huizar (no pw) (2105014580)(10:00 am)" at bounding box center [689, 321] width 13 height 13
checkbox input "true"
click at [688, 343] on input "Anna Lee Ruppard (no pw) (8287503014)(10:00 am)" at bounding box center [689, 349] width 13 height 13
checkbox input "true"
click at [688, 371] on input "Ken Cannon (no pw) (9194484262)(10:30 am)" at bounding box center [689, 377] width 13 height 13
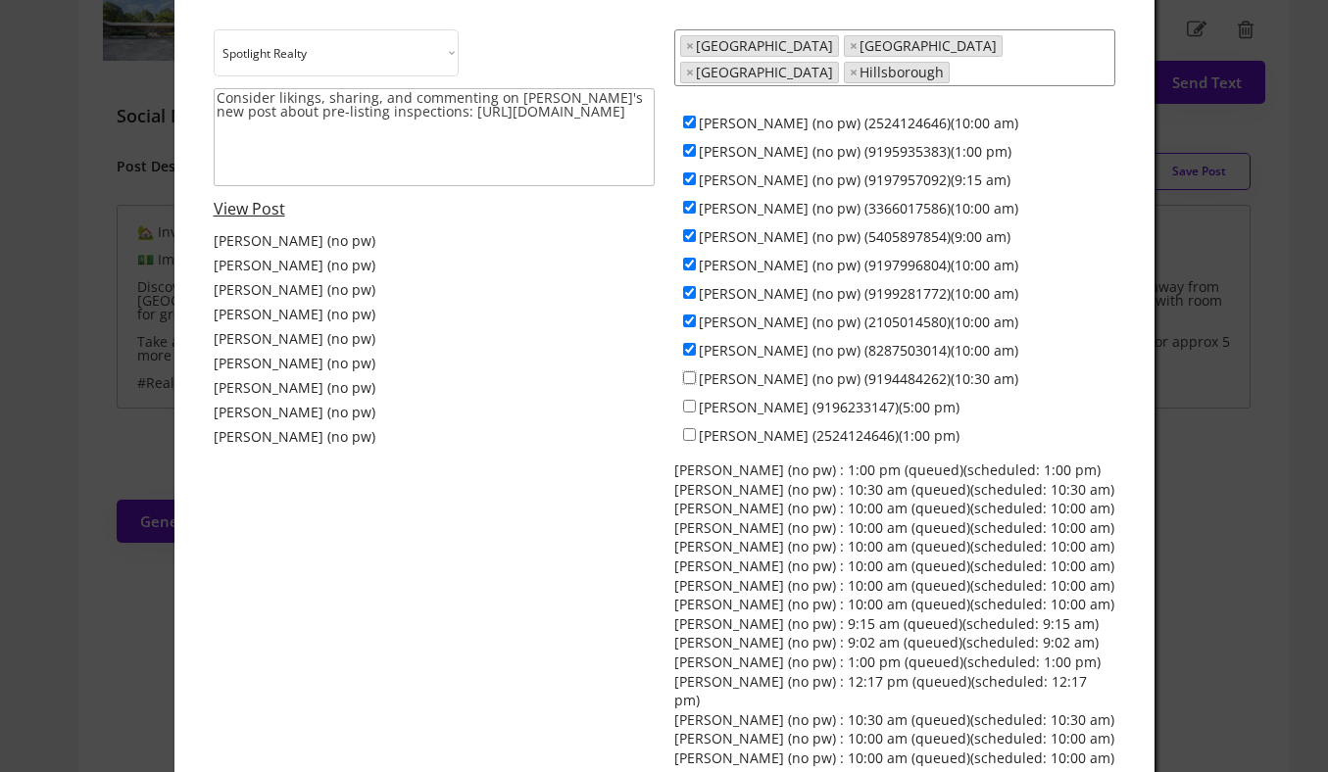
checkbox input "true"
click at [688, 229] on input "Alex Bingham (no pw) (5405897854)(9:00 am)" at bounding box center [689, 235] width 13 height 13
checkbox input "false"
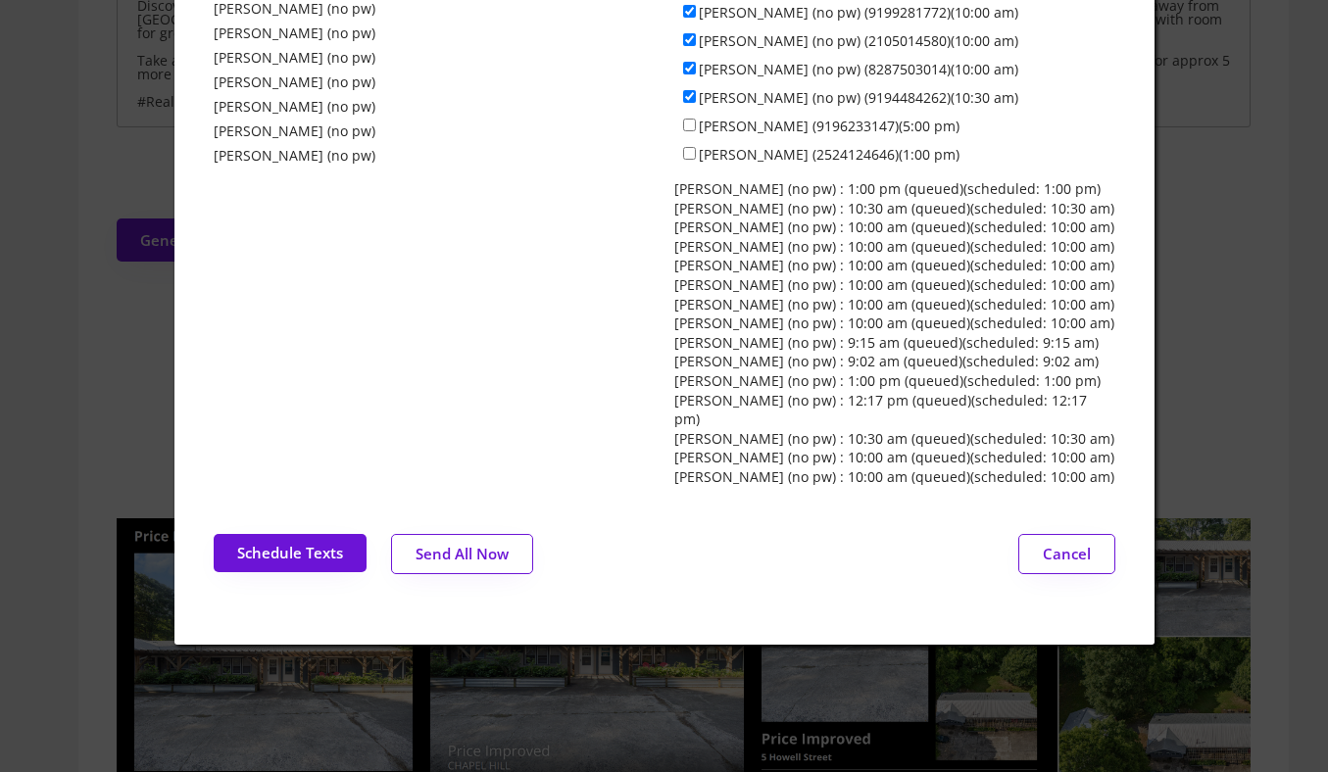
scroll to position [500, 0]
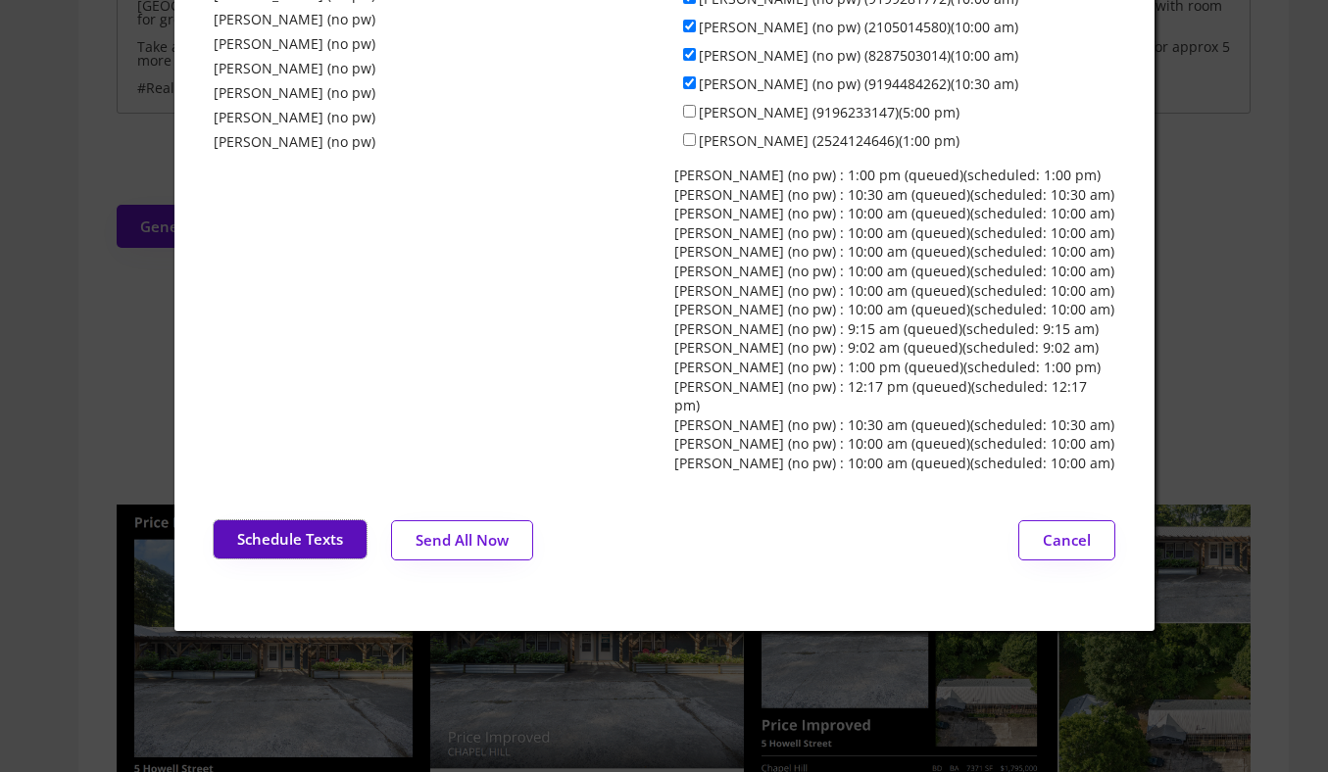
click at [289, 520] on button "Schedule Texts" at bounding box center [290, 539] width 153 height 38
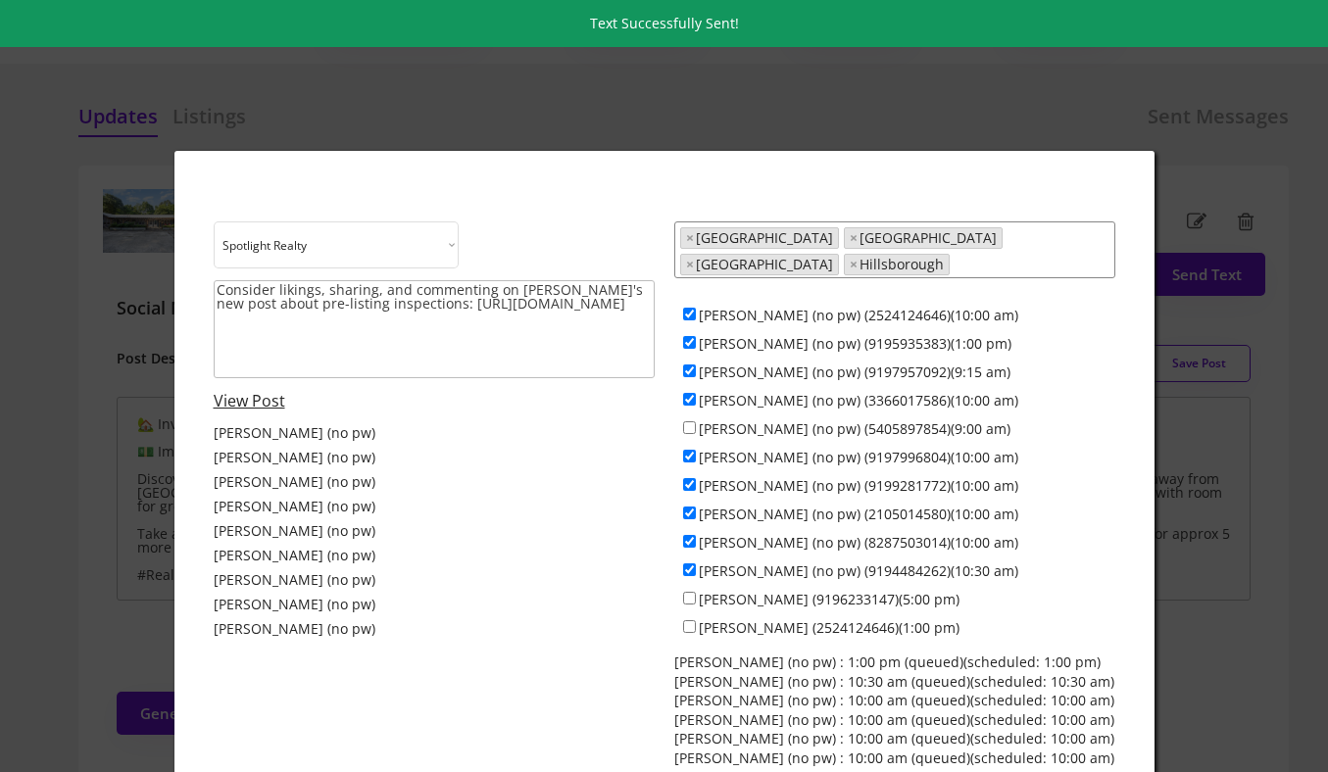
scroll to position [0, 0]
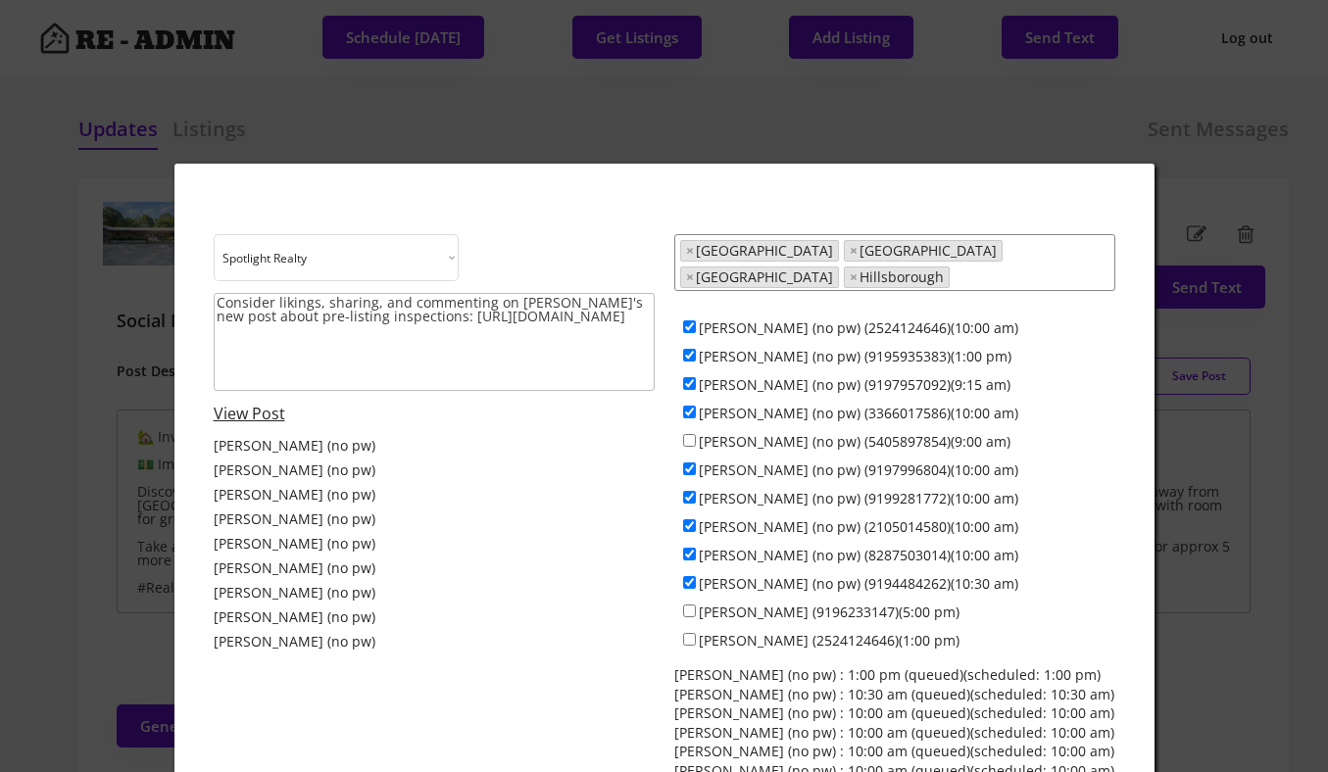
click at [101, 307] on div at bounding box center [664, 386] width 1328 height 772
